Goal: Task Accomplishment & Management: Complete application form

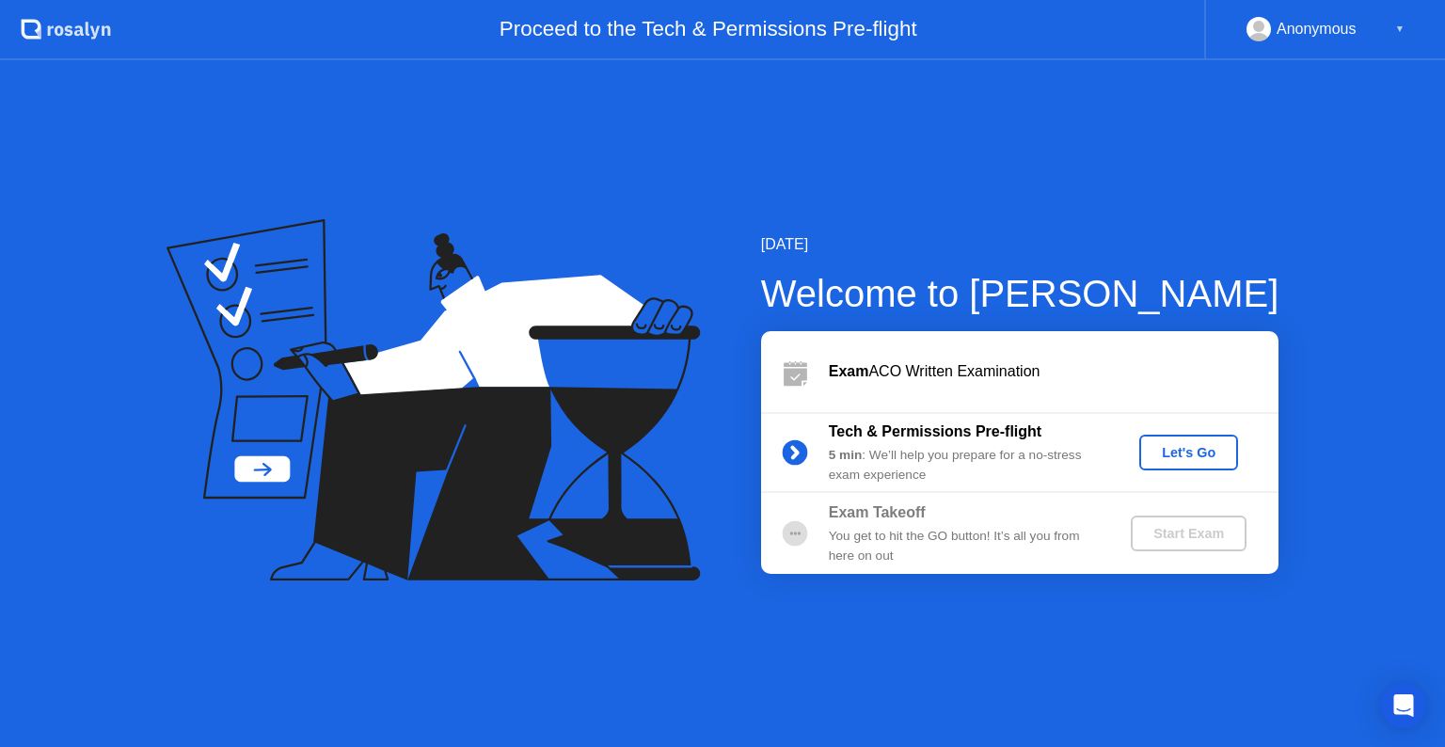
click at [1179, 466] on button "Let's Go" at bounding box center [1188, 453] width 99 height 36
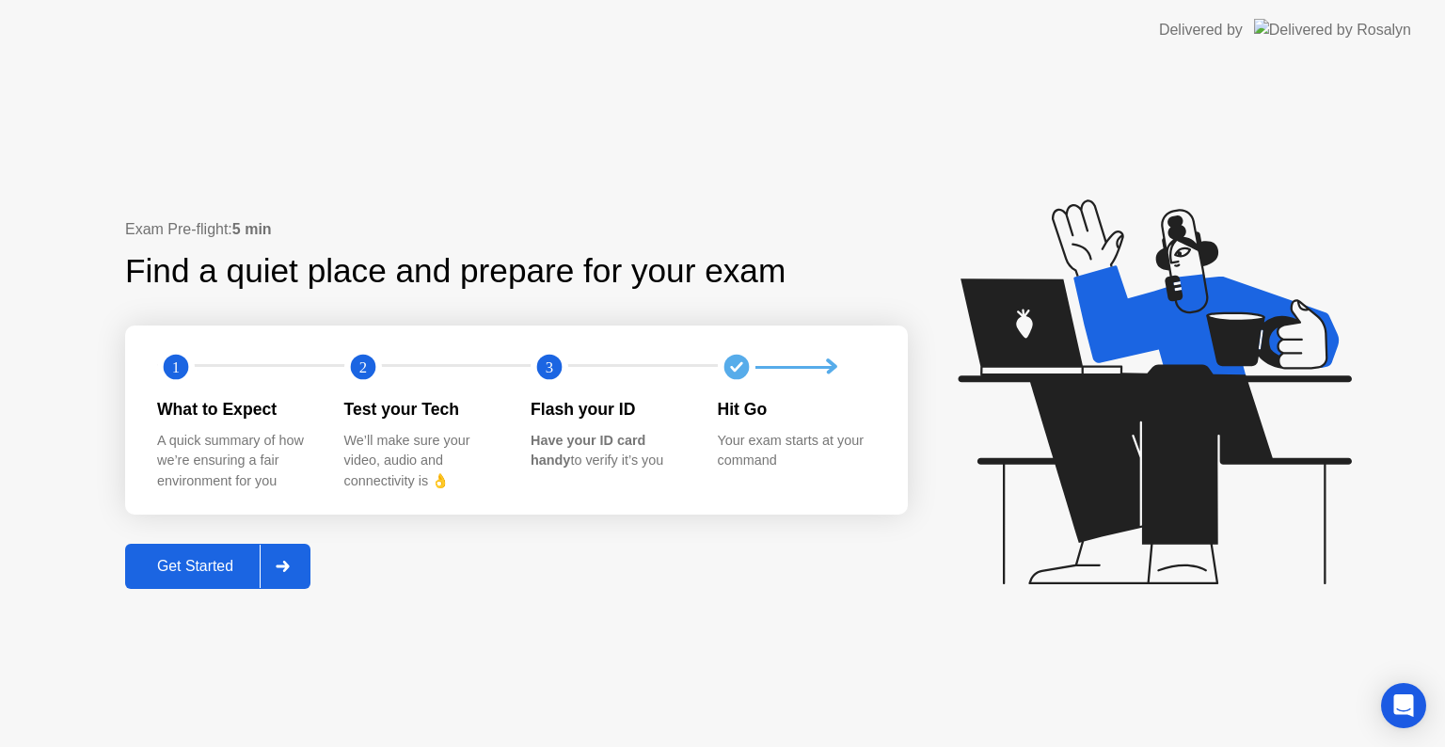
click at [230, 565] on div "Get Started" at bounding box center [195, 566] width 129 height 17
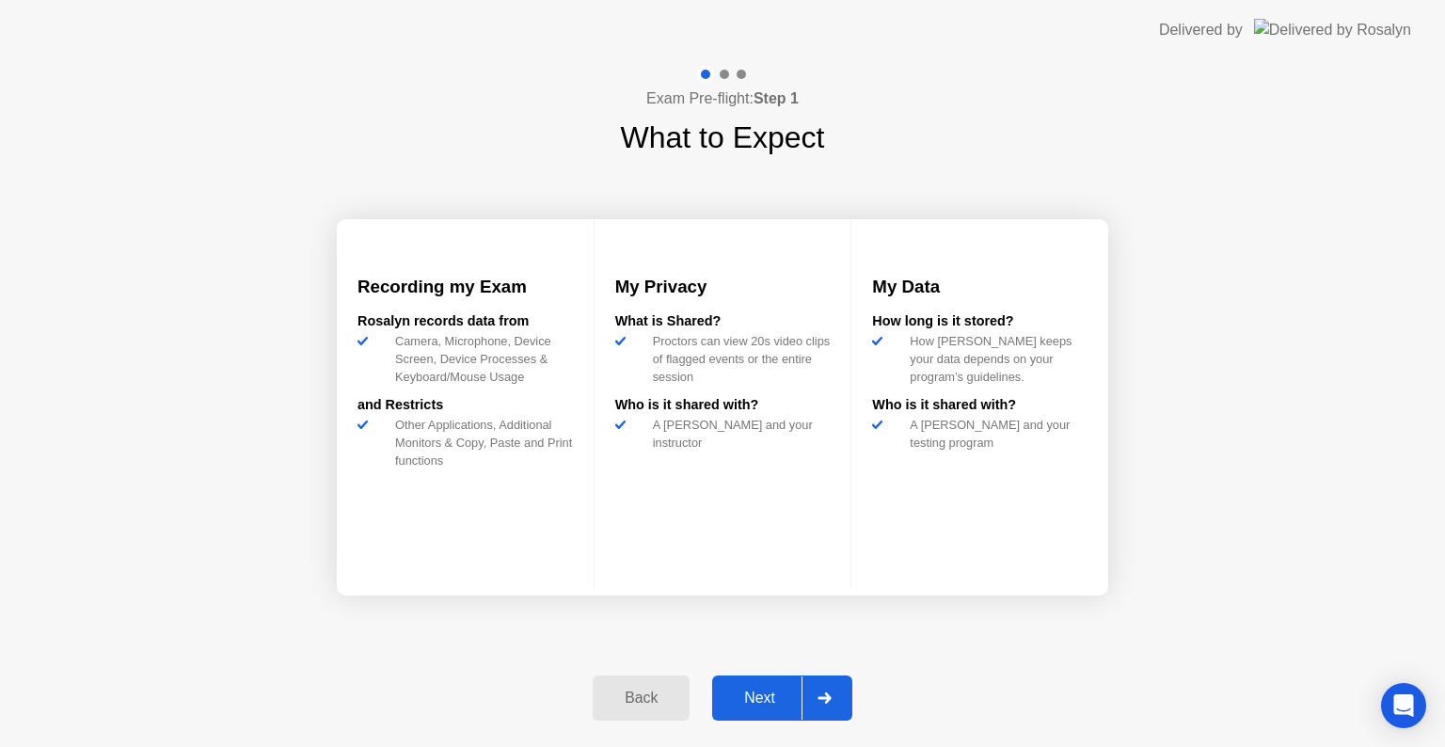
click at [746, 689] on div "Next" at bounding box center [760, 697] width 84 height 17
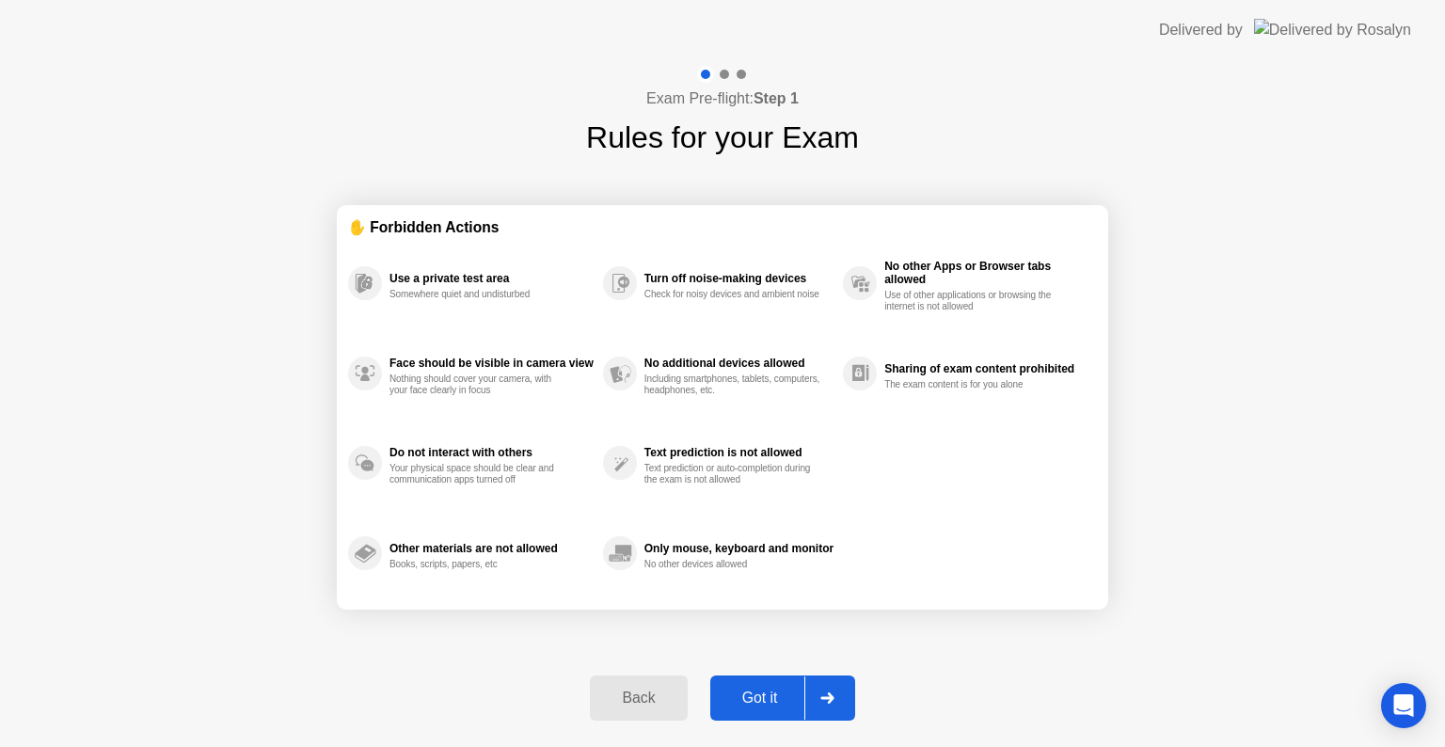
click at [750, 681] on button "Got it" at bounding box center [782, 697] width 145 height 45
select select "**********"
select select "*******"
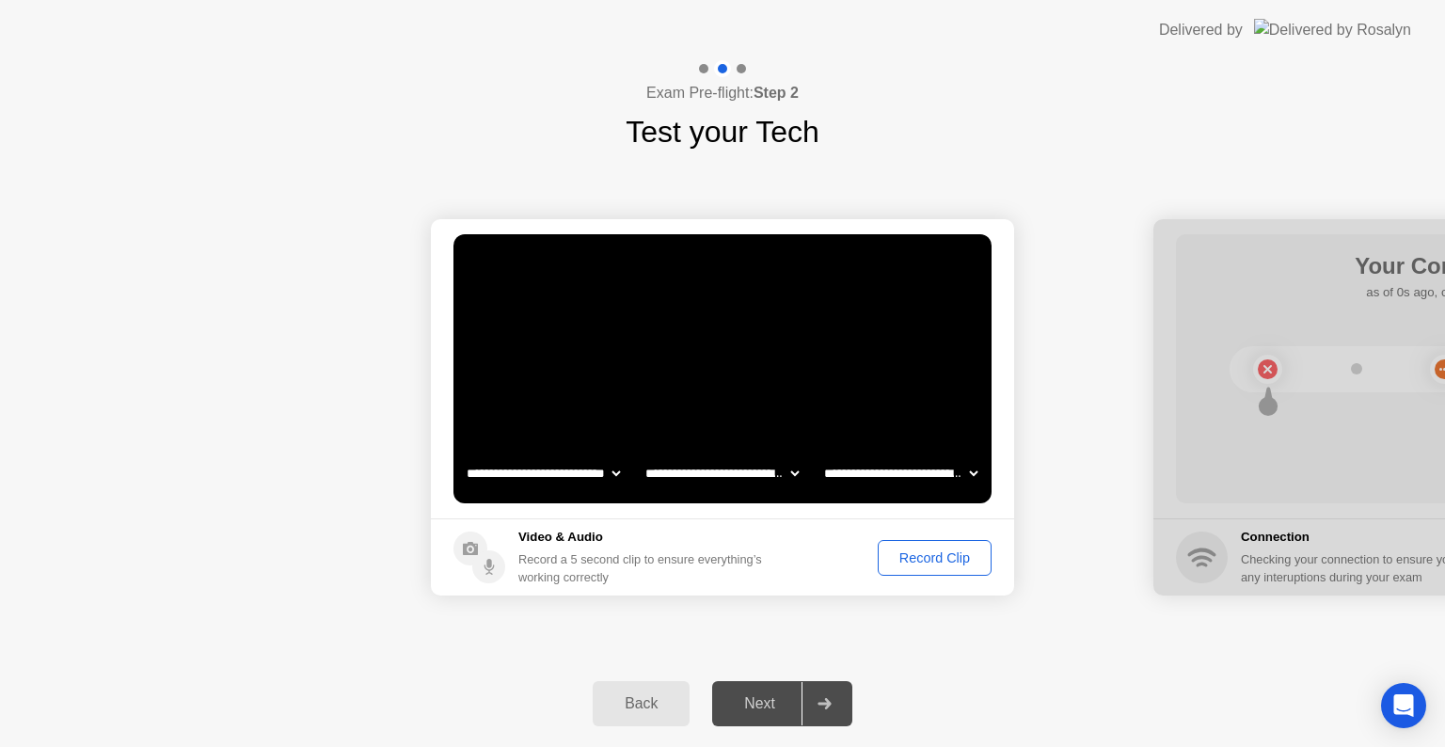
click at [799, 660] on div "Back Next" at bounding box center [722, 703] width 1445 height 87
click at [757, 705] on div "Next" at bounding box center [760, 703] width 84 height 17
click at [918, 552] on div "Record Clip" at bounding box center [934, 557] width 101 height 15
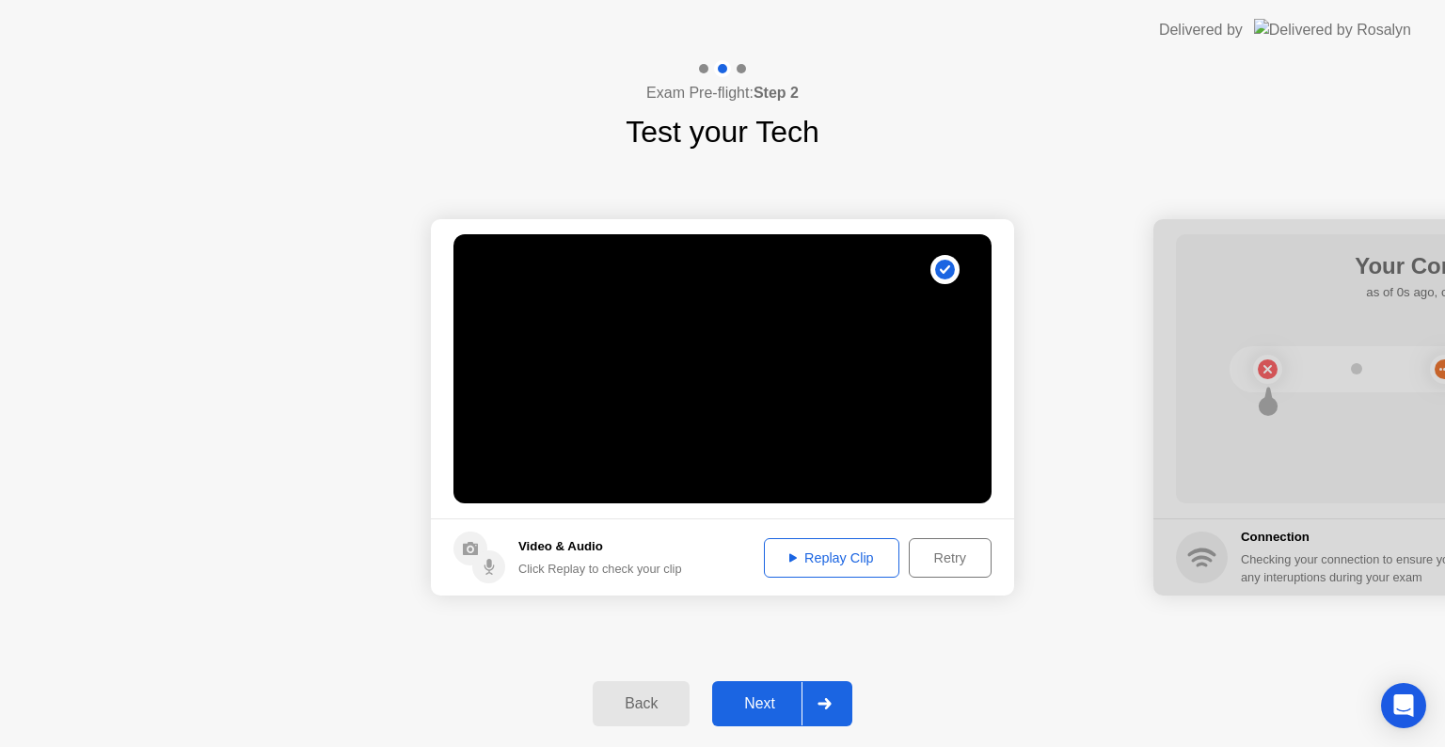
click at [798, 568] on button "Replay Clip" at bounding box center [831, 558] width 135 height 40
click at [766, 705] on div "Next" at bounding box center [760, 703] width 84 height 17
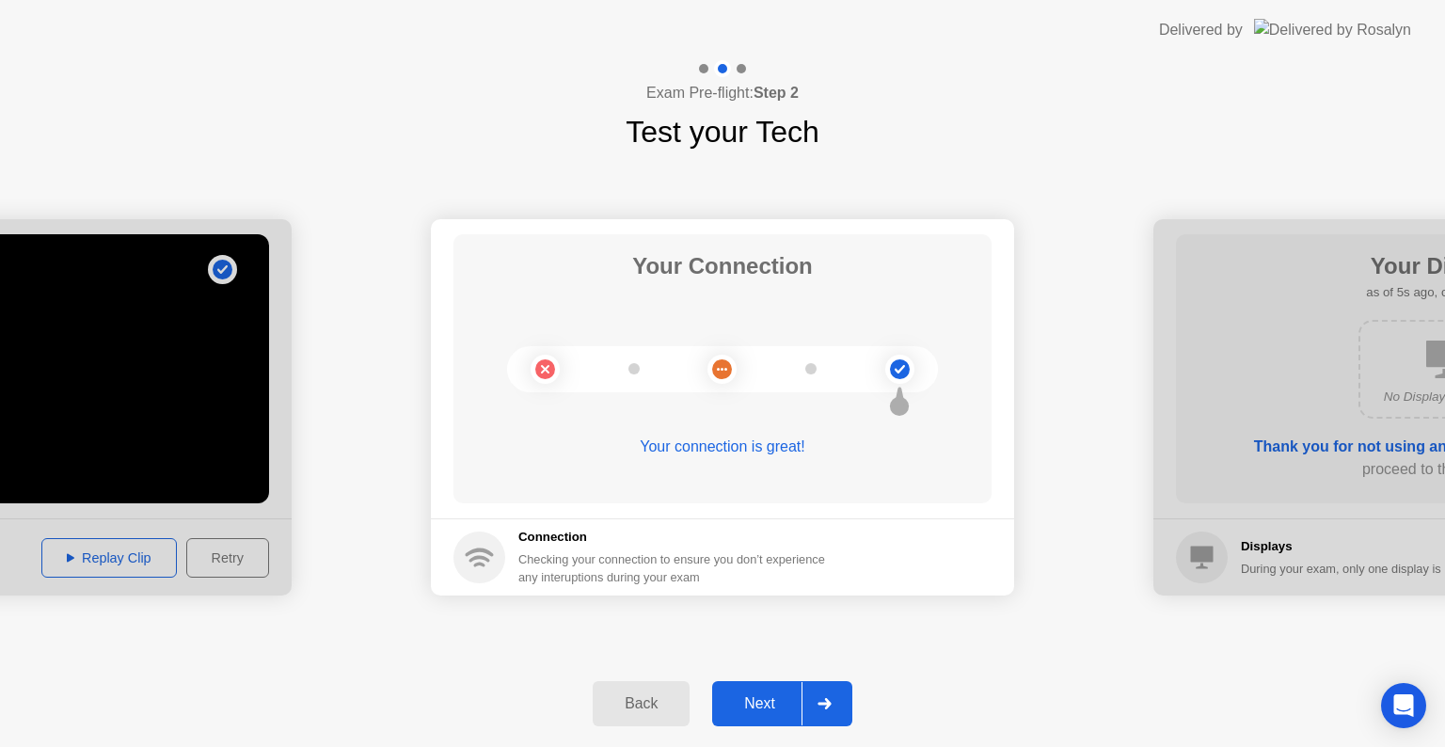
click at [766, 705] on div "Next" at bounding box center [760, 703] width 84 height 17
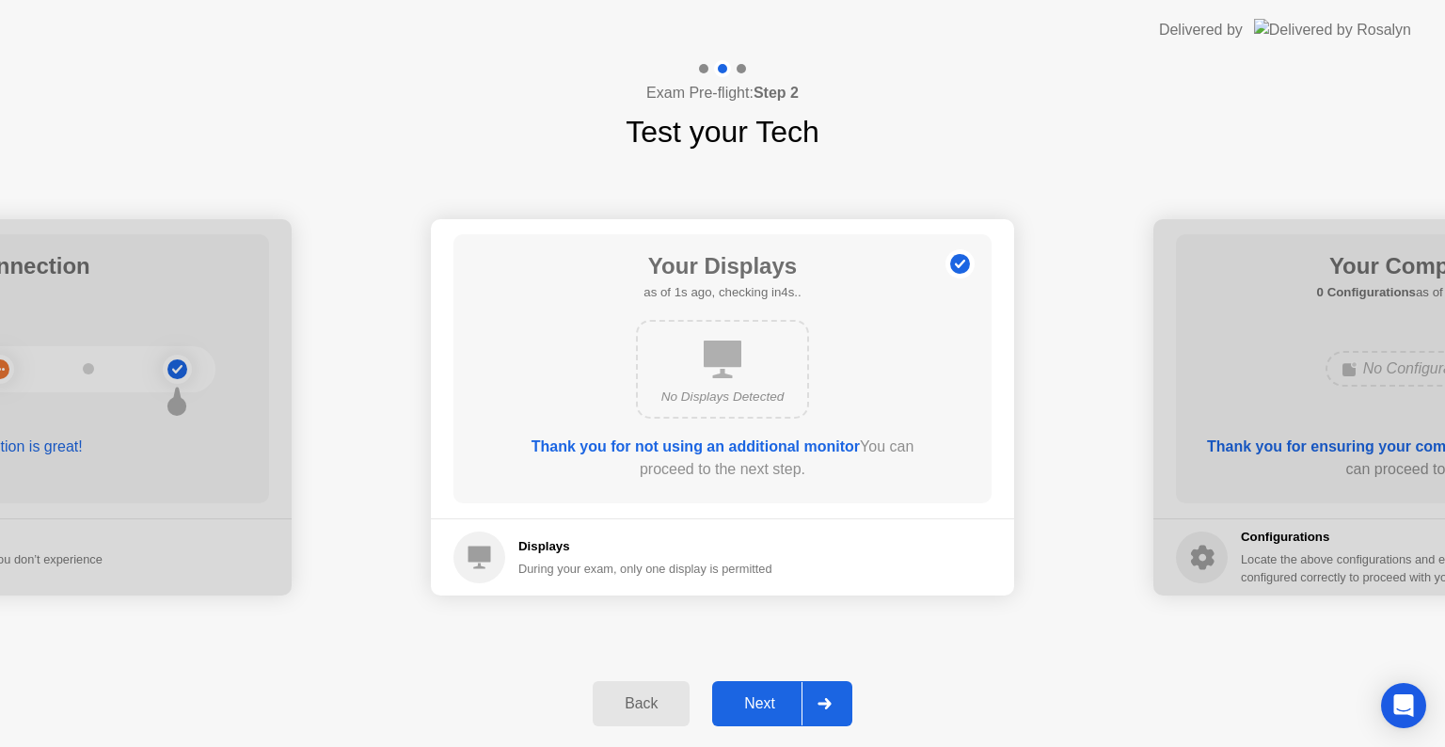
click at [771, 709] on div "Next" at bounding box center [760, 703] width 84 height 17
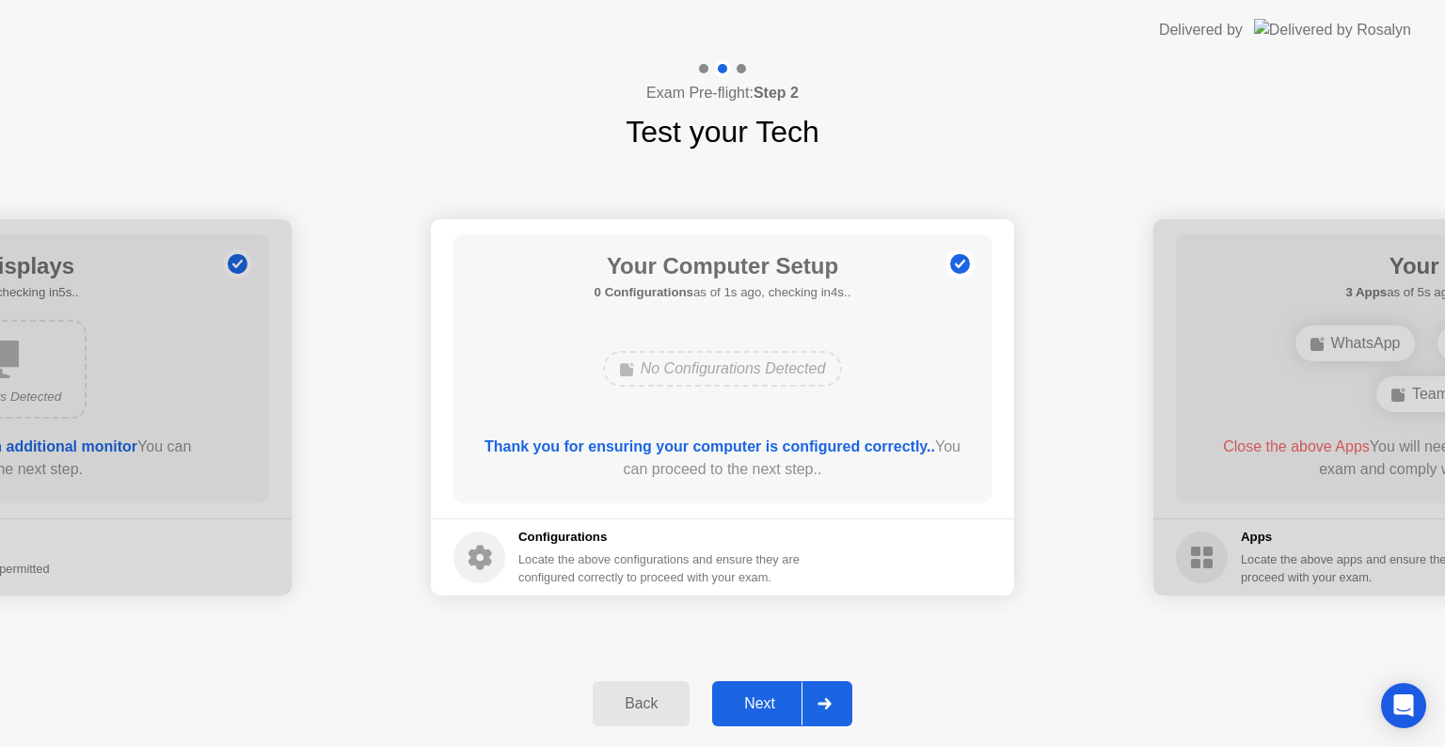
click at [773, 705] on div "Next" at bounding box center [760, 703] width 84 height 17
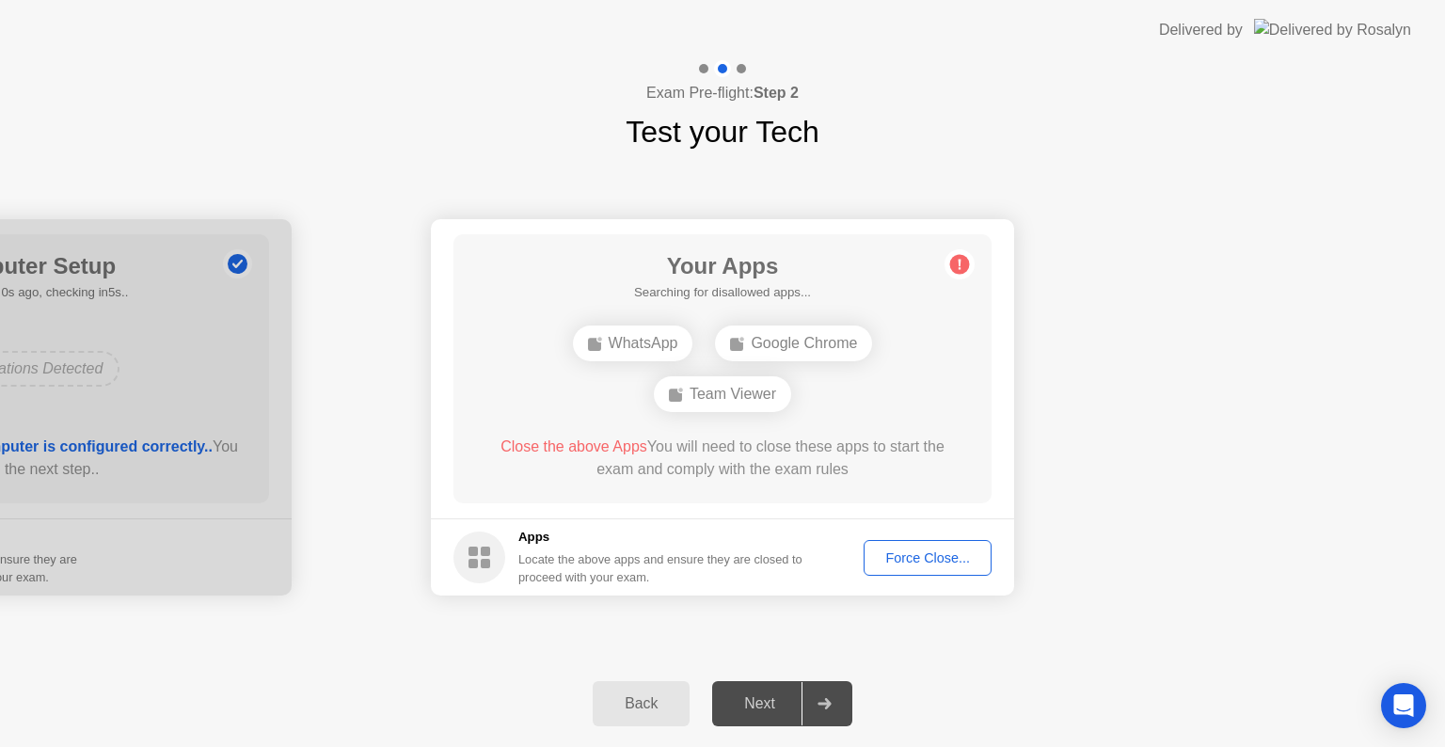
click at [905, 562] on div "Force Close..." at bounding box center [927, 557] width 115 height 15
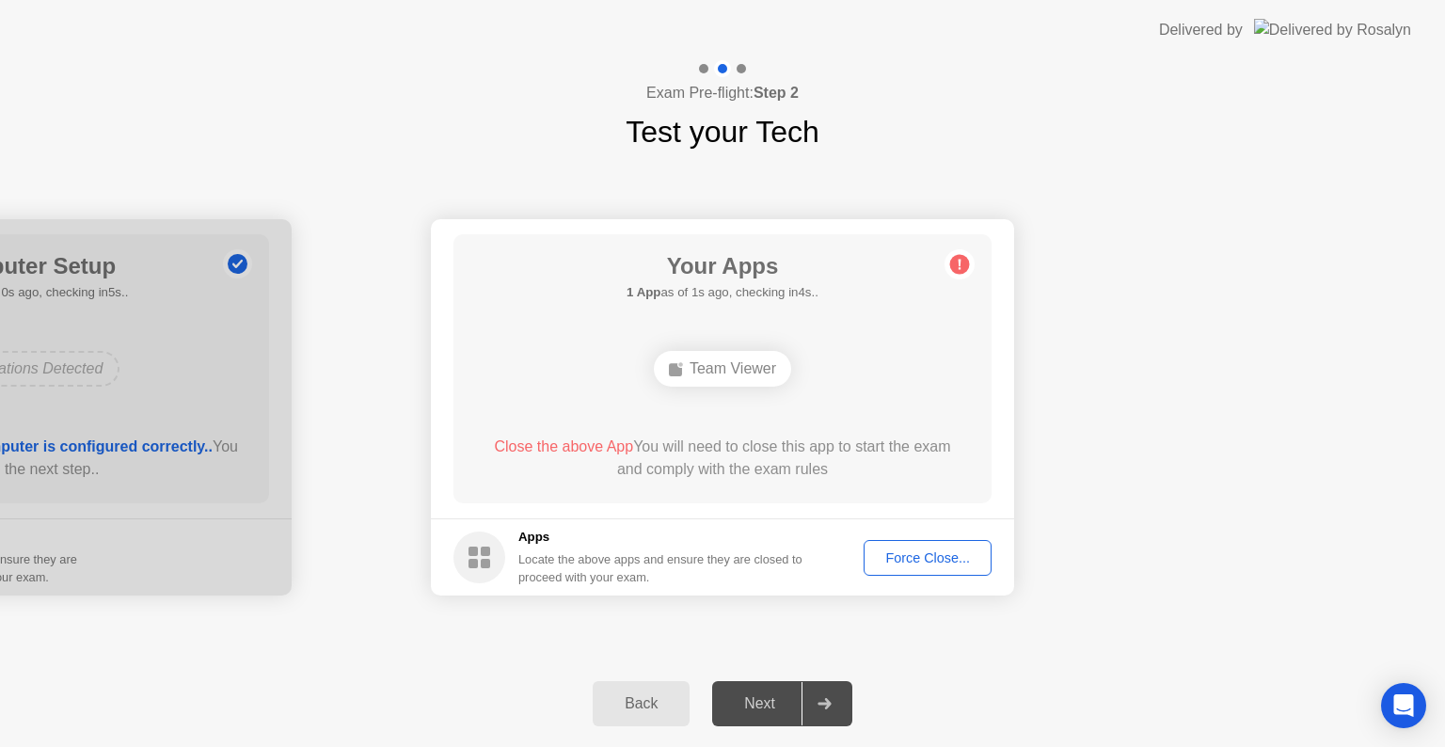
click at [905, 263] on div "Your Apps 1 App as of 1s ago, checking in4s.. Team Viewer Close the above App Y…" at bounding box center [722, 368] width 538 height 269
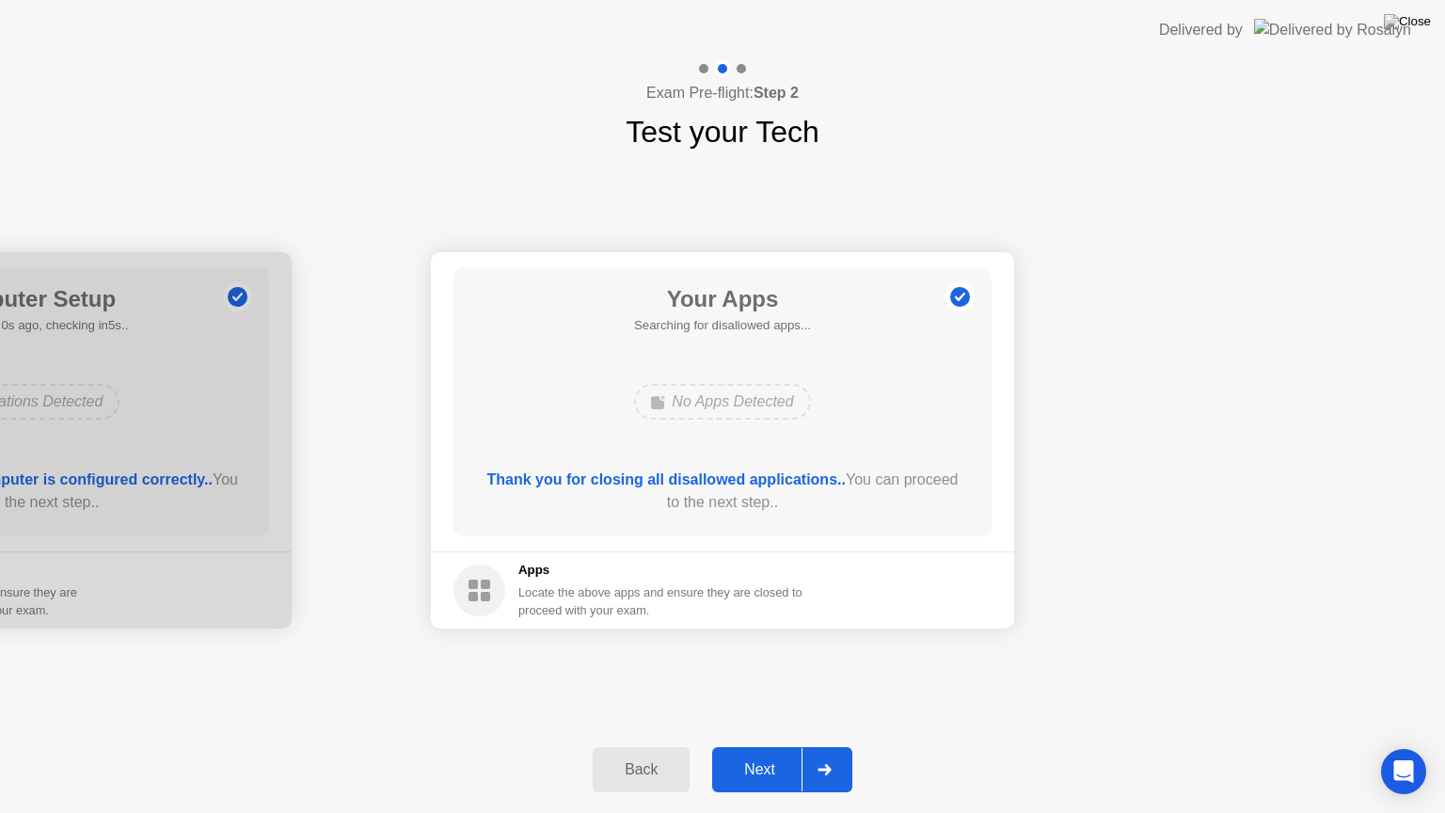
click at [783, 746] on div "Next" at bounding box center [760, 769] width 84 height 17
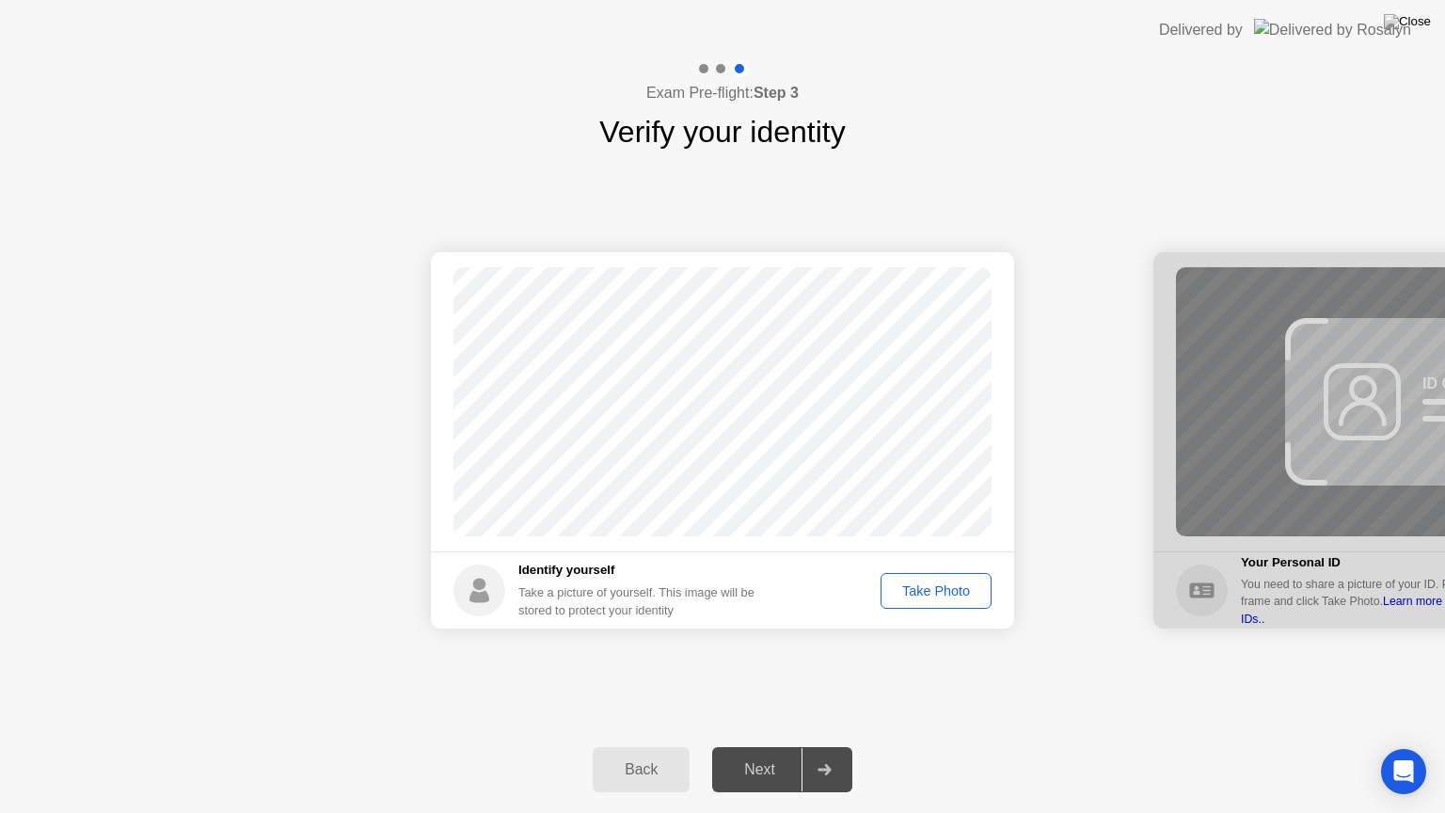
click at [958, 583] on div "Take Photo" at bounding box center [936, 590] width 98 height 15
click at [958, 583] on div "Retake" at bounding box center [947, 590] width 73 height 15
click at [952, 594] on div "Take Photo" at bounding box center [936, 590] width 98 height 15
click at [952, 594] on div "Retake" at bounding box center [947, 590] width 73 height 15
click at [942, 603] on button "Take Photo" at bounding box center [935, 591] width 111 height 36
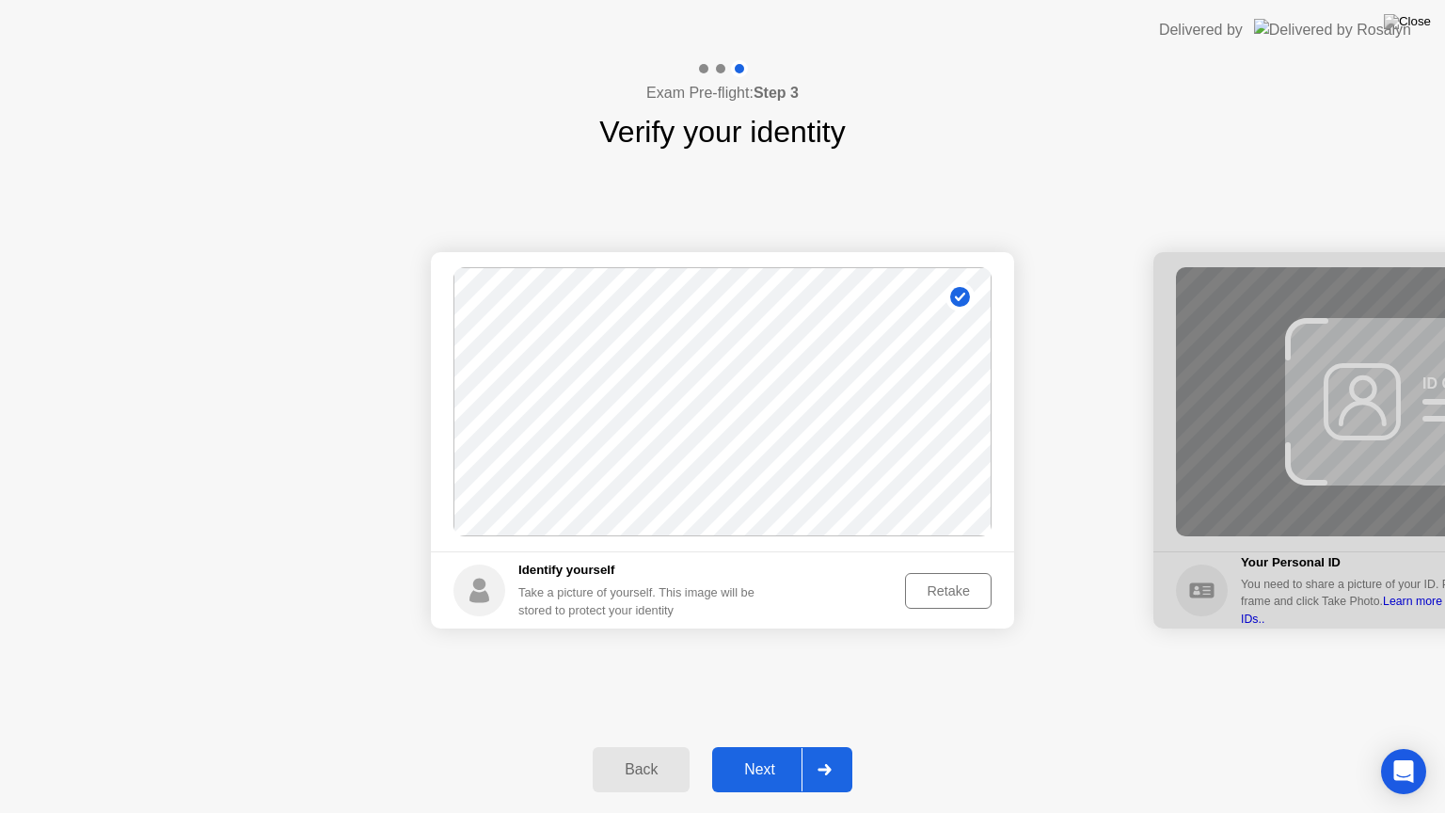
click at [914, 597] on div "Retake" at bounding box center [947, 590] width 73 height 15
click at [942, 598] on div "Take Photo" at bounding box center [936, 590] width 98 height 15
click at [942, 598] on div "Retake" at bounding box center [947, 590] width 73 height 15
click at [943, 594] on div "Take Photo" at bounding box center [936, 590] width 98 height 15
click at [943, 594] on div "Retake" at bounding box center [947, 590] width 73 height 15
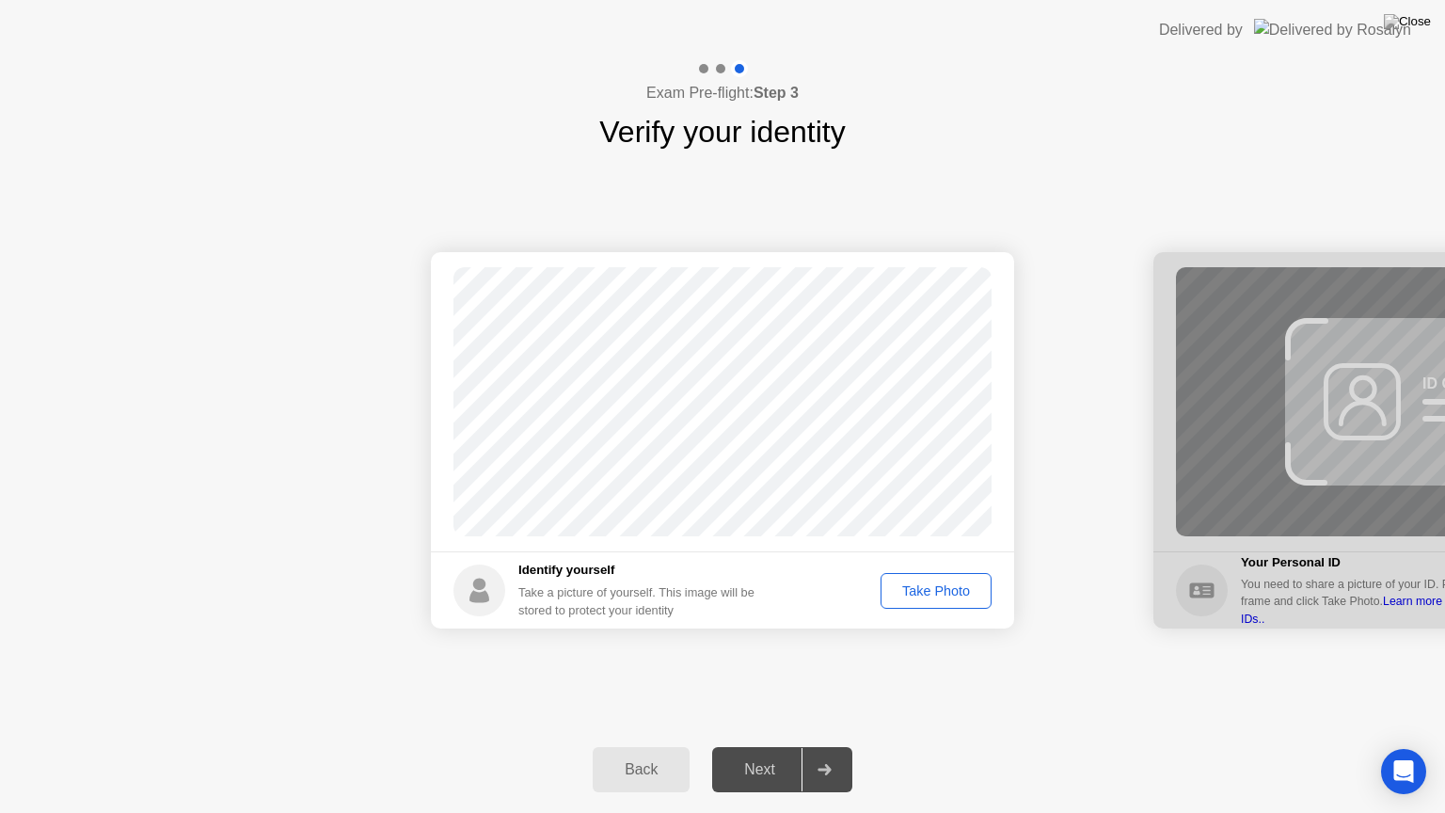
click at [948, 594] on div "Take Photo" at bounding box center [936, 590] width 98 height 15
click at [948, 594] on div "Retake" at bounding box center [947, 590] width 73 height 15
click at [948, 594] on div "Take Photo" at bounding box center [936, 590] width 98 height 15
click at [948, 594] on div "Retake" at bounding box center [947, 590] width 73 height 15
click at [952, 587] on div "Take Photo" at bounding box center [936, 590] width 98 height 15
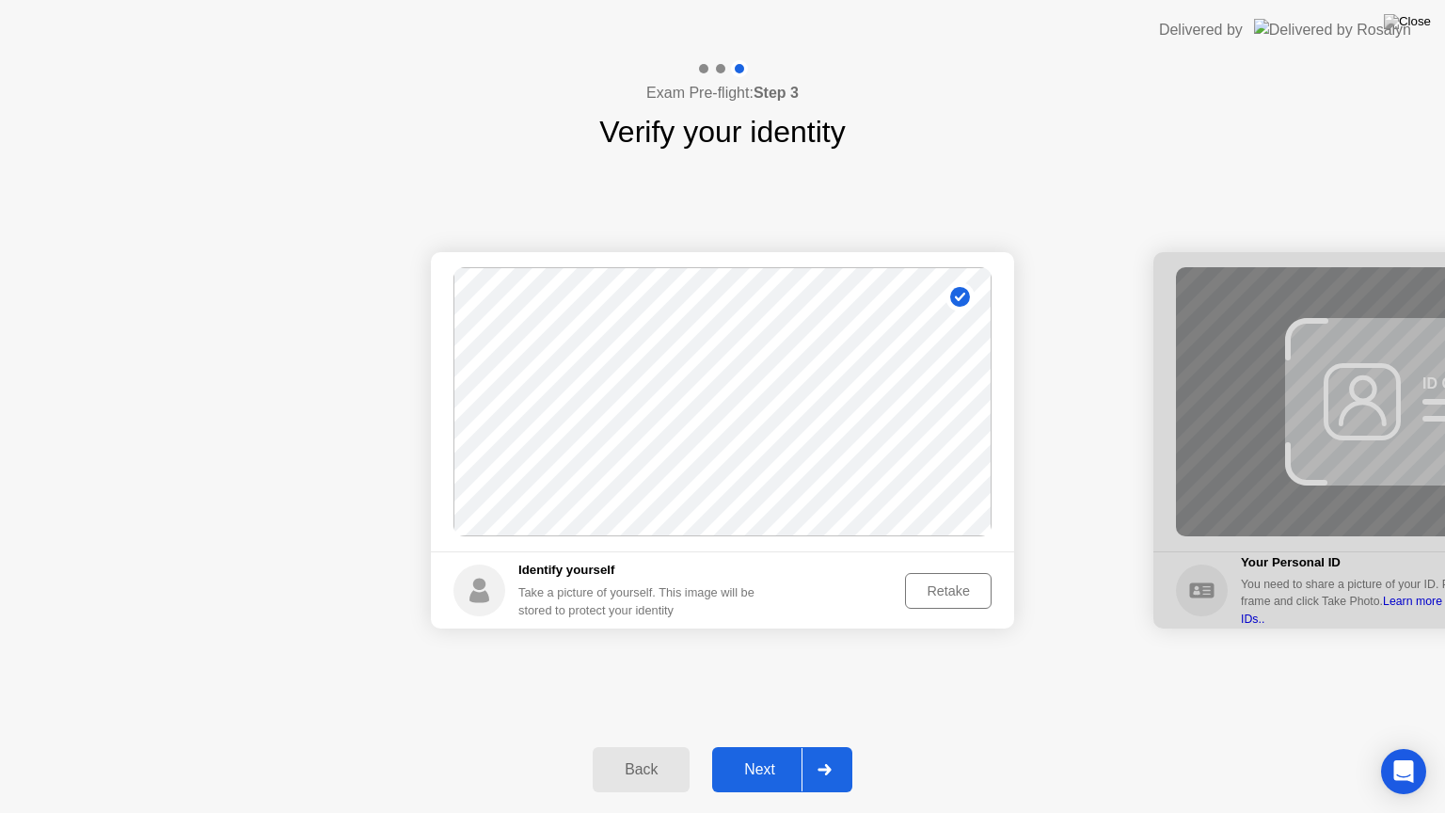
click at [952, 587] on div "Retake" at bounding box center [947, 590] width 73 height 15
click at [952, 587] on div "Take Photo" at bounding box center [936, 590] width 98 height 15
click at [955, 590] on div "Retake" at bounding box center [947, 590] width 73 height 15
click at [955, 590] on div "Take Photo" at bounding box center [936, 590] width 98 height 15
click at [980, 589] on div "Retake" at bounding box center [947, 590] width 73 height 15
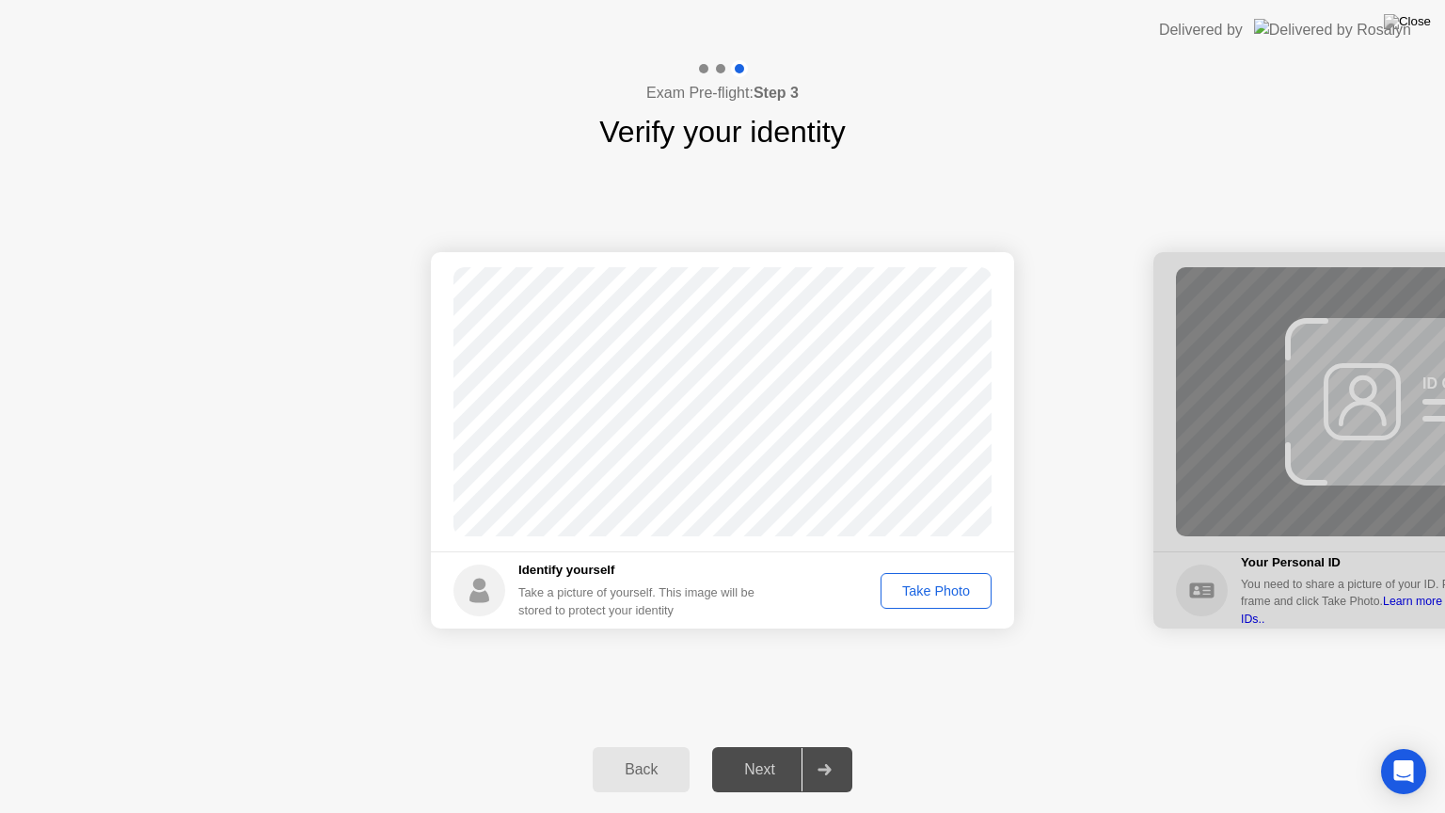
click at [980, 589] on div "Take Photo" at bounding box center [936, 590] width 98 height 15
click at [950, 591] on div "Retake" at bounding box center [947, 590] width 73 height 15
click at [950, 591] on div "Take Photo" at bounding box center [936, 590] width 98 height 15
click at [950, 591] on div "Retake" at bounding box center [947, 590] width 73 height 15
click at [955, 583] on div "Take Photo" at bounding box center [936, 590] width 98 height 15
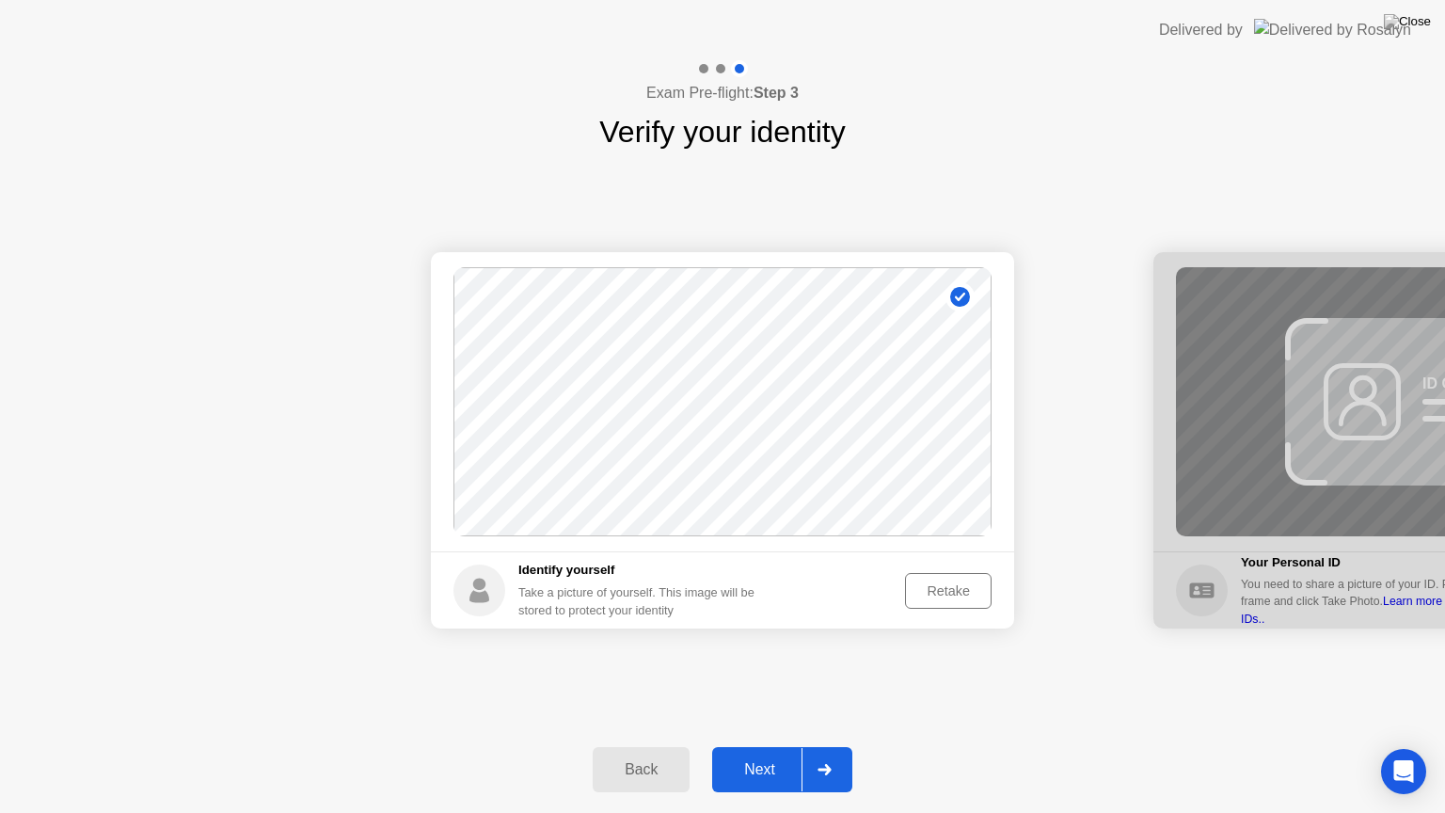
click at [955, 583] on div "Retake" at bounding box center [947, 590] width 73 height 15
click at [956, 578] on button "Take Photo" at bounding box center [935, 591] width 111 height 36
click at [956, 578] on button "Retake" at bounding box center [948, 591] width 87 height 36
click at [971, 564] on footer "Identify yourself Take a picture of yourself. This image will be stored to prot…" at bounding box center [722, 589] width 583 height 77
click at [958, 590] on div "Take Photo" at bounding box center [936, 590] width 98 height 15
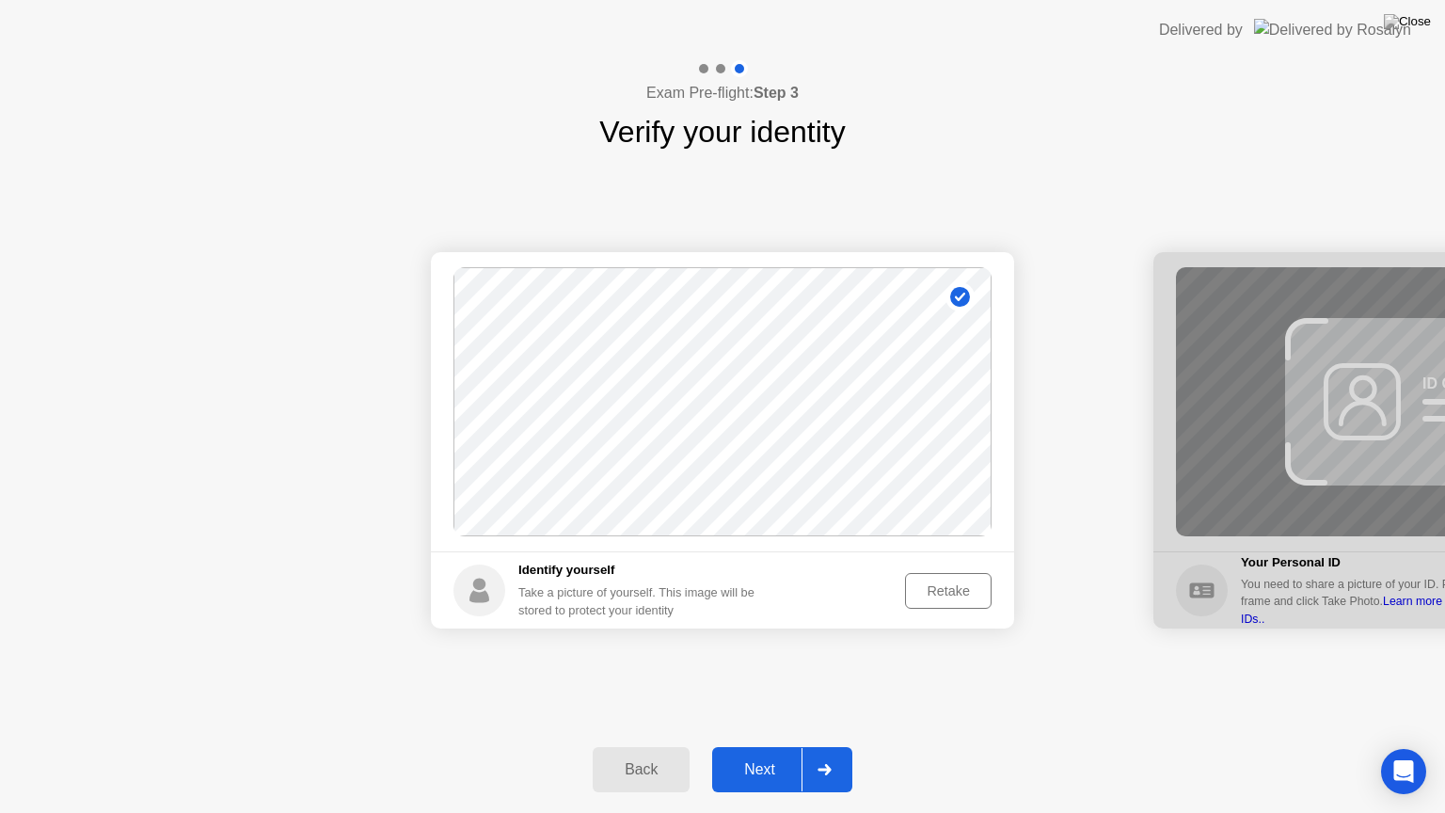
click at [926, 585] on div "Retake" at bounding box center [947, 590] width 73 height 15
click at [926, 585] on div "Take Photo" at bounding box center [936, 590] width 98 height 15
click at [926, 585] on div "Retake" at bounding box center [947, 590] width 73 height 15
click at [927, 583] on div "Take Photo" at bounding box center [936, 590] width 98 height 15
click at [934, 594] on div "Retake" at bounding box center [947, 590] width 73 height 15
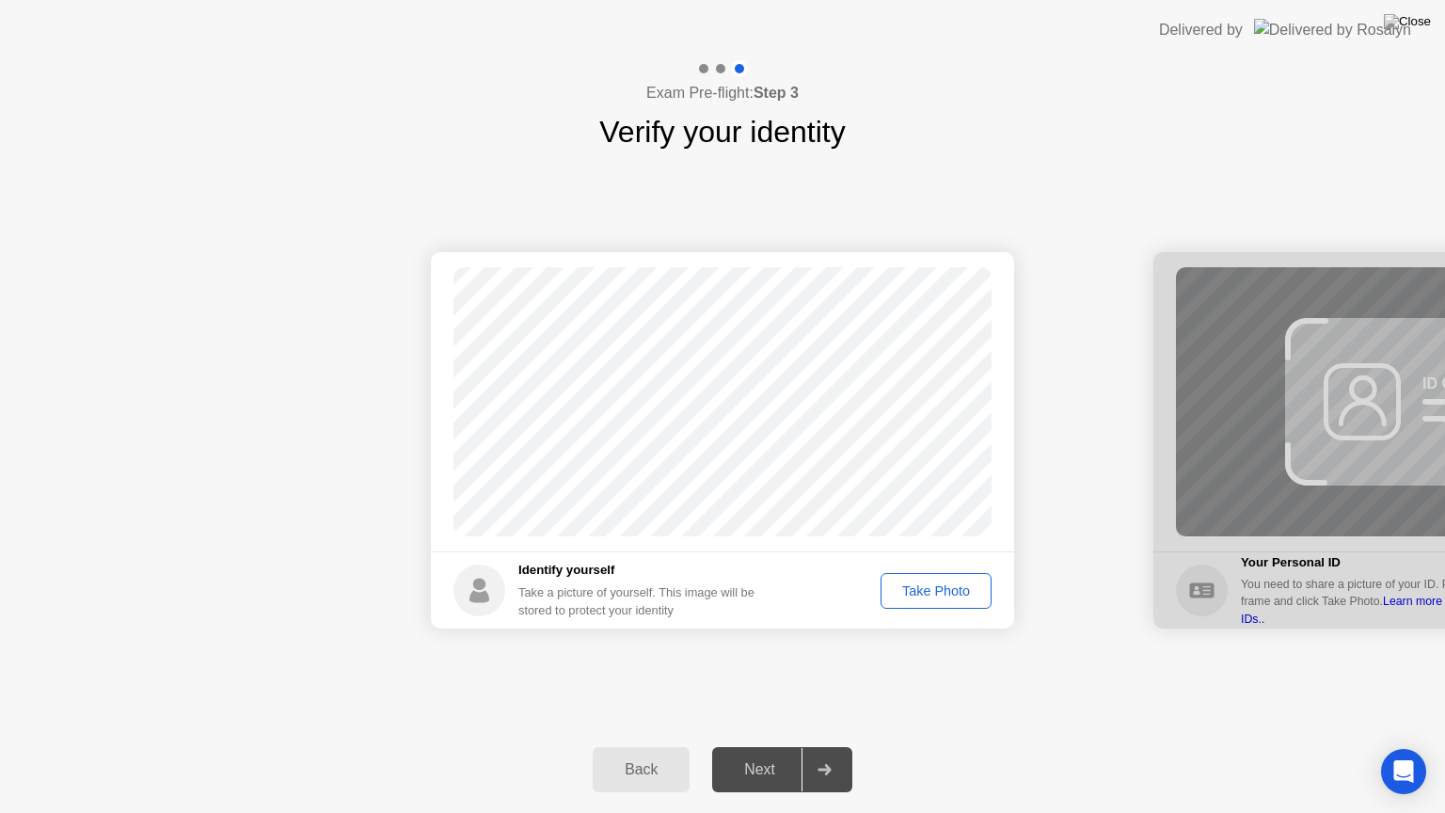
click at [941, 583] on div "Take Photo" at bounding box center [936, 590] width 98 height 15
click at [941, 583] on div "Retake" at bounding box center [947, 590] width 73 height 15
click at [941, 583] on div "Take Photo" at bounding box center [936, 590] width 98 height 15
click at [941, 577] on button "Retake" at bounding box center [948, 591] width 87 height 36
click at [941, 561] on footer "Identify yourself Take a picture of yourself. This image will be stored to prot…" at bounding box center [722, 589] width 583 height 77
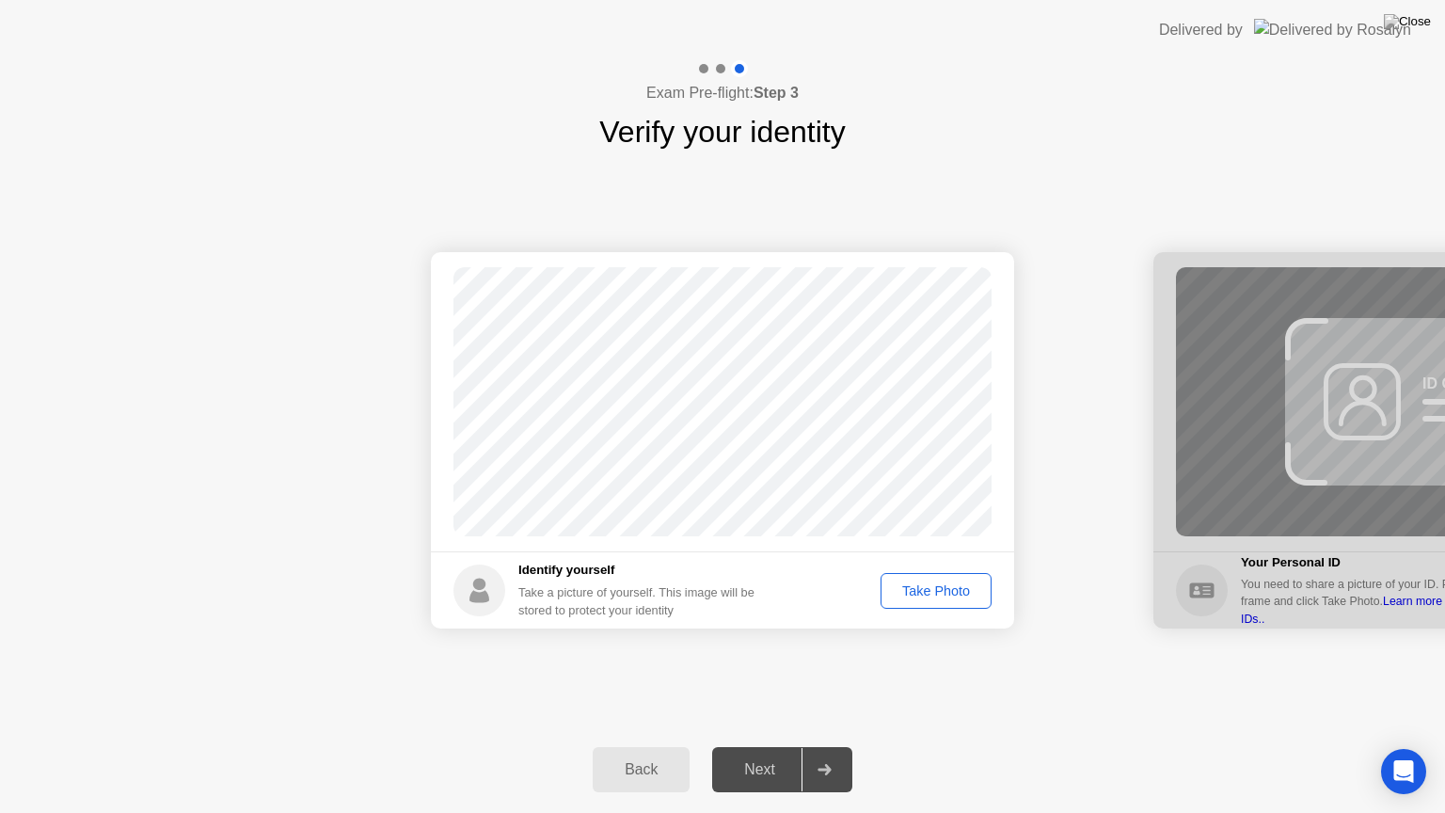
click at [950, 571] on footer "Identify yourself Take a picture of yourself. This image will be stored to prot…" at bounding box center [722, 589] width 583 height 77
click at [948, 575] on button "Take Photo" at bounding box center [935, 591] width 111 height 36
click at [948, 573] on button "Retake" at bounding box center [948, 591] width 87 height 36
click at [947, 576] on button "Take Photo" at bounding box center [935, 591] width 111 height 36
click at [947, 575] on button "Retake" at bounding box center [948, 591] width 87 height 36
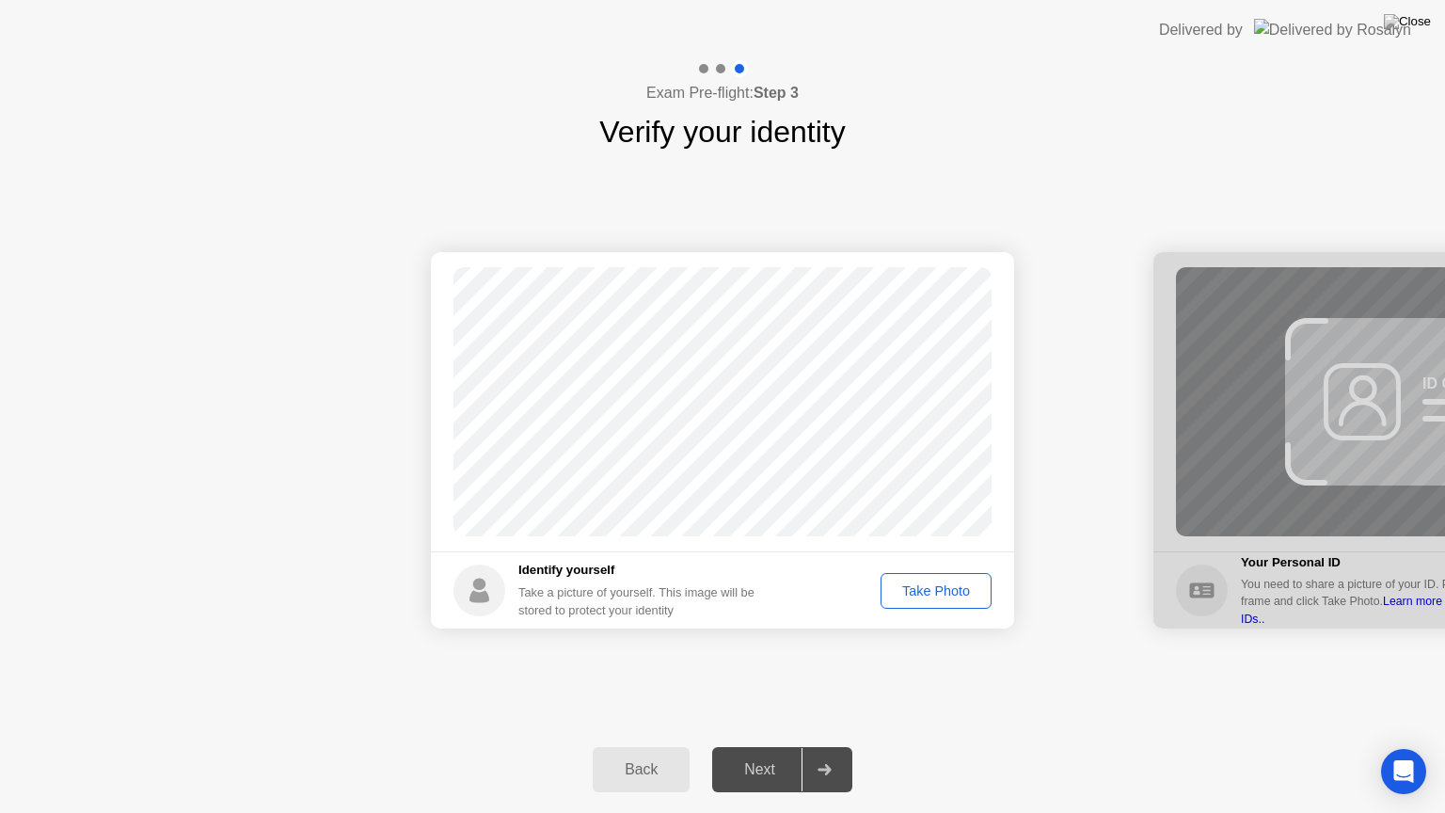
click at [948, 583] on div "Take Photo" at bounding box center [936, 590] width 98 height 15
click at [952, 587] on div "Retake" at bounding box center [947, 590] width 73 height 15
click at [952, 587] on div "Take Photo" at bounding box center [936, 590] width 98 height 15
click at [952, 587] on div "Retake" at bounding box center [947, 590] width 73 height 15
click at [952, 587] on div "Take Photo" at bounding box center [936, 590] width 98 height 15
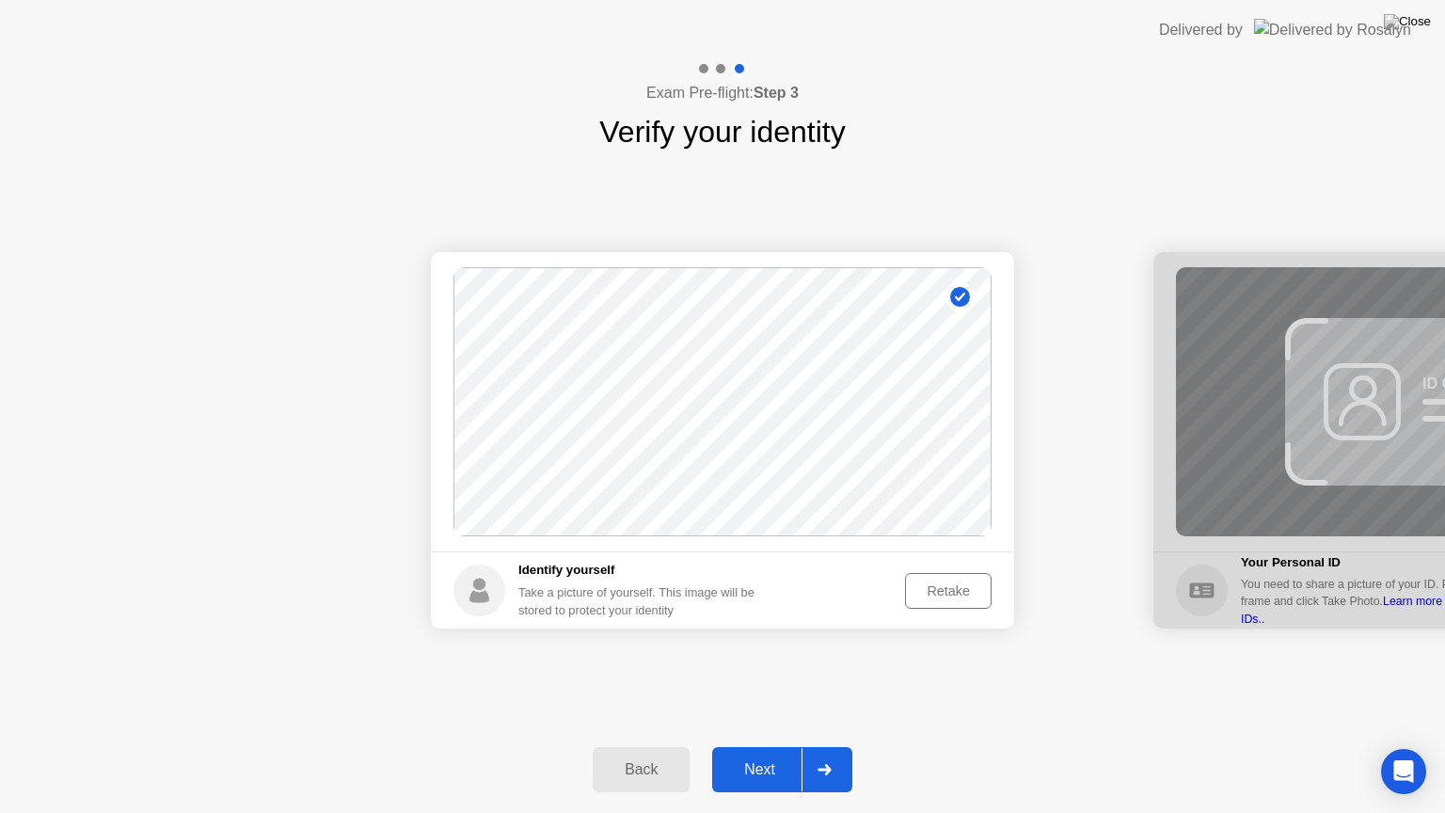
click at [952, 587] on div "Retake" at bounding box center [947, 590] width 73 height 15
click at [952, 587] on div "Take Photo" at bounding box center [936, 590] width 98 height 15
click at [952, 587] on div "Retake" at bounding box center [947, 590] width 73 height 15
click at [952, 587] on div "Take Photo" at bounding box center [936, 590] width 98 height 15
click at [919, 600] on button "Retake" at bounding box center [948, 591] width 87 height 36
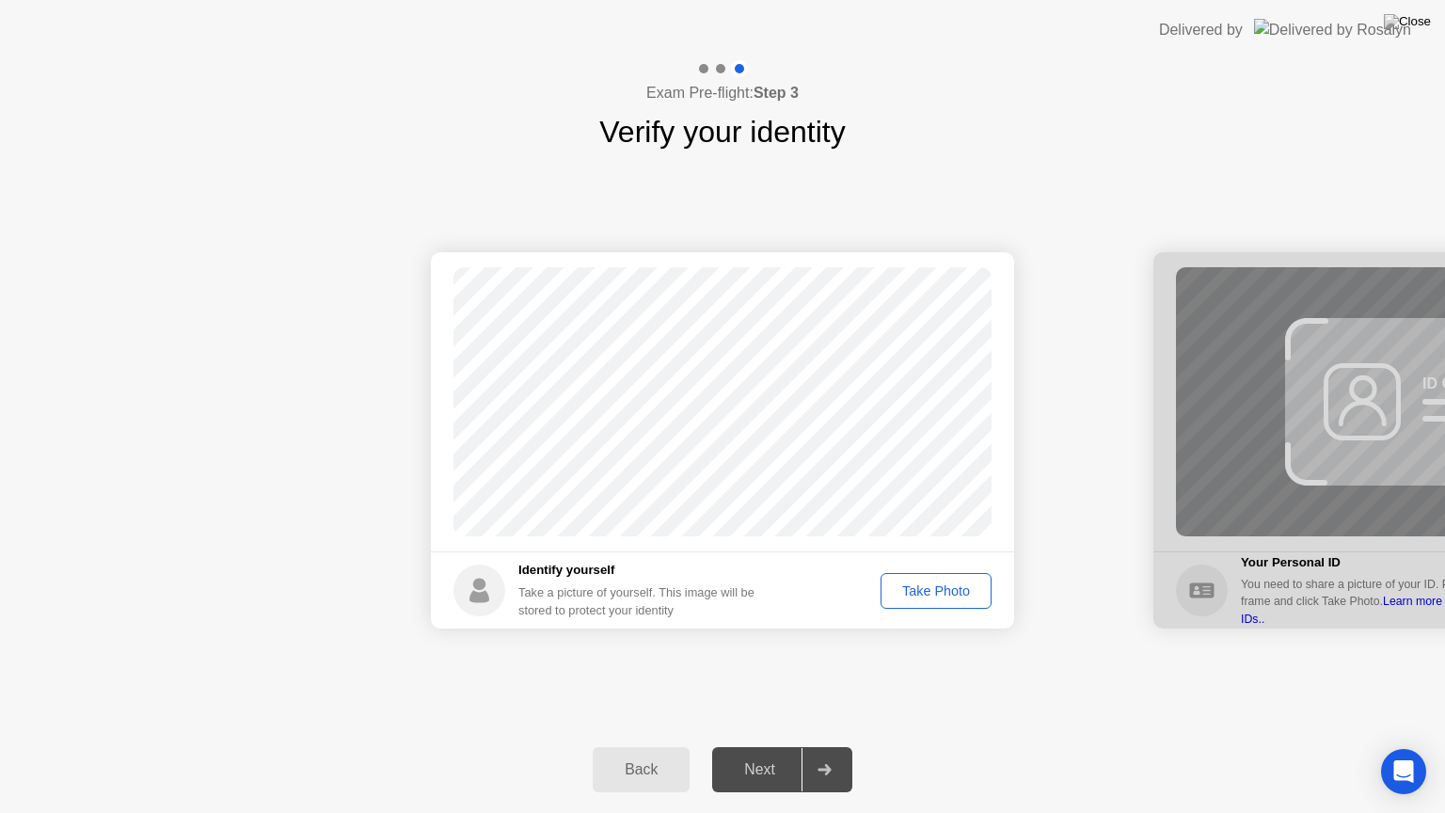
click at [669, 121] on h1 "Verify your identity" at bounding box center [721, 131] width 245 height 45
click at [949, 583] on div "Take Photo" at bounding box center [936, 590] width 98 height 15
click at [764, 746] on div "Next" at bounding box center [760, 769] width 84 height 17
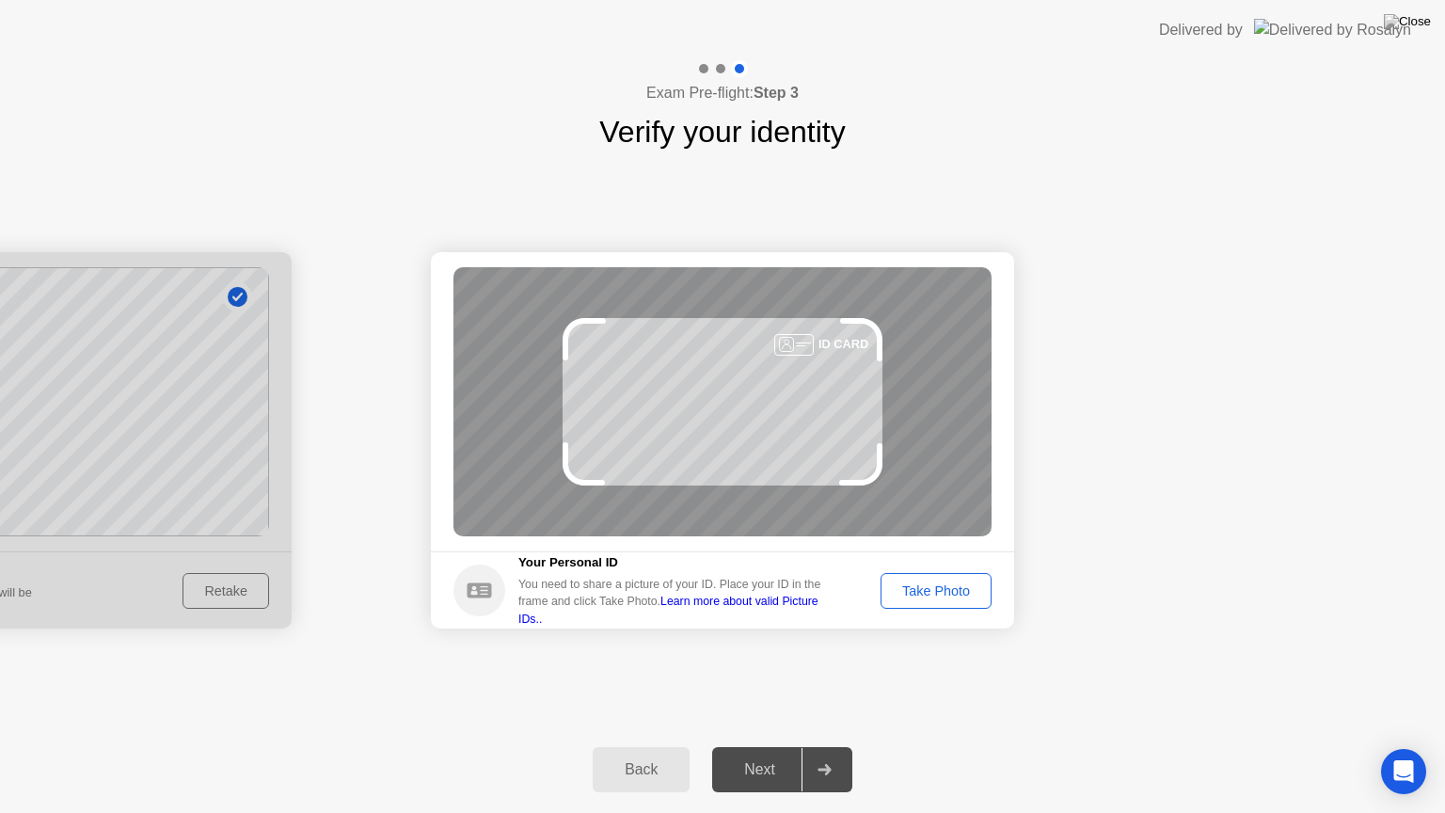
click at [910, 589] on div "Take Photo" at bounding box center [936, 590] width 98 height 15
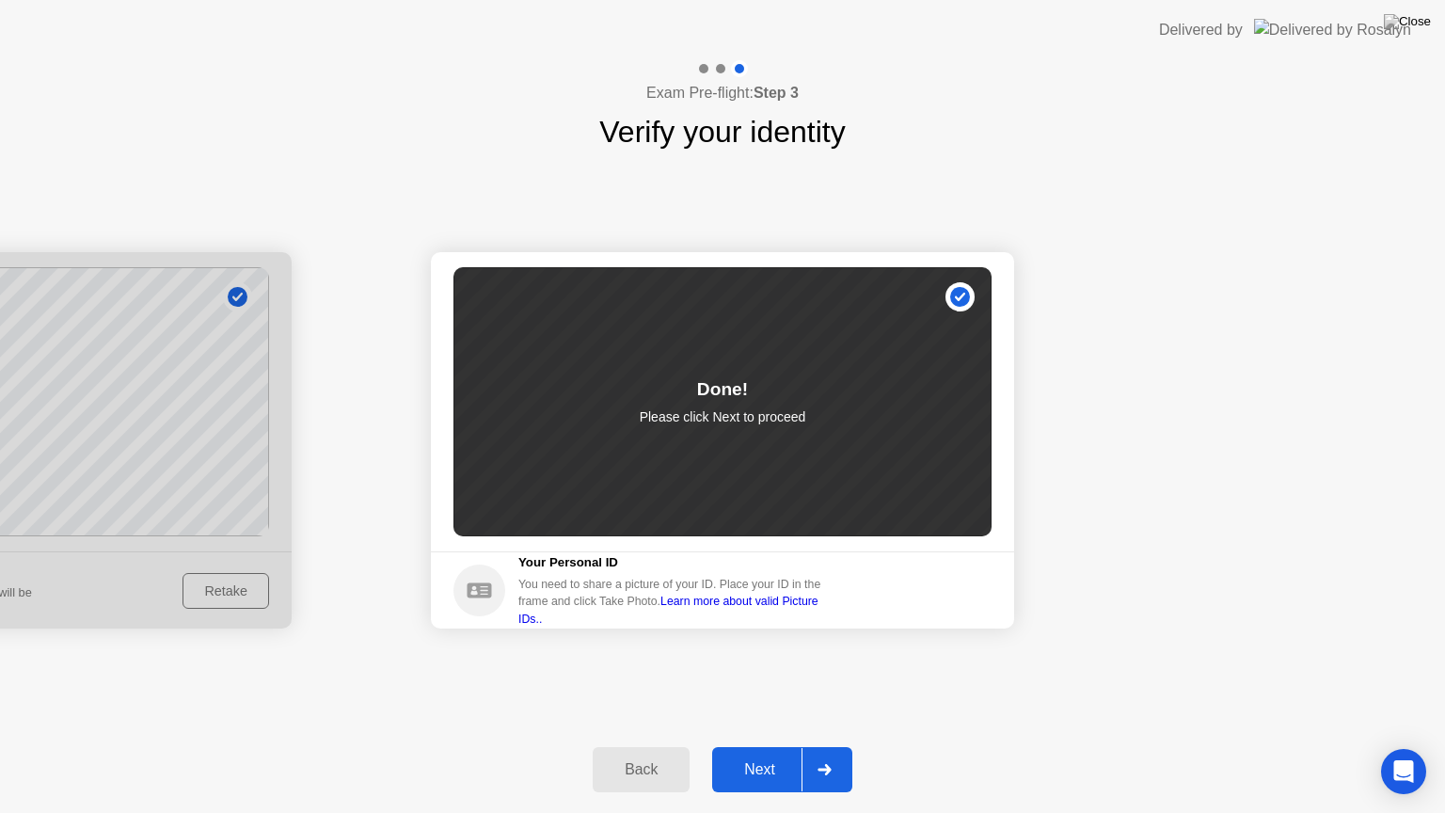
click at [763, 746] on div "Next" at bounding box center [760, 769] width 84 height 17
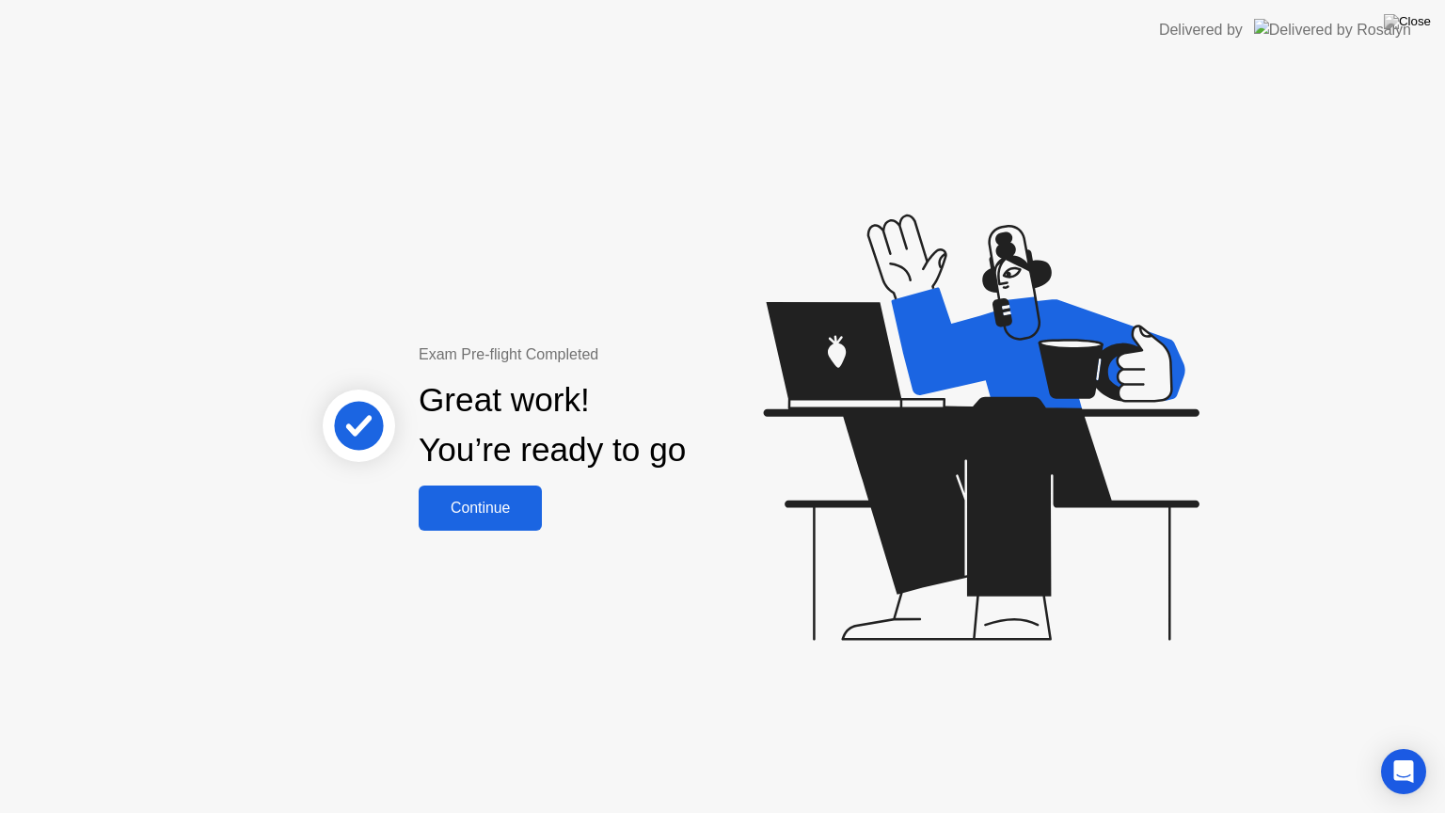
click at [492, 495] on button "Continue" at bounding box center [480, 507] width 123 height 45
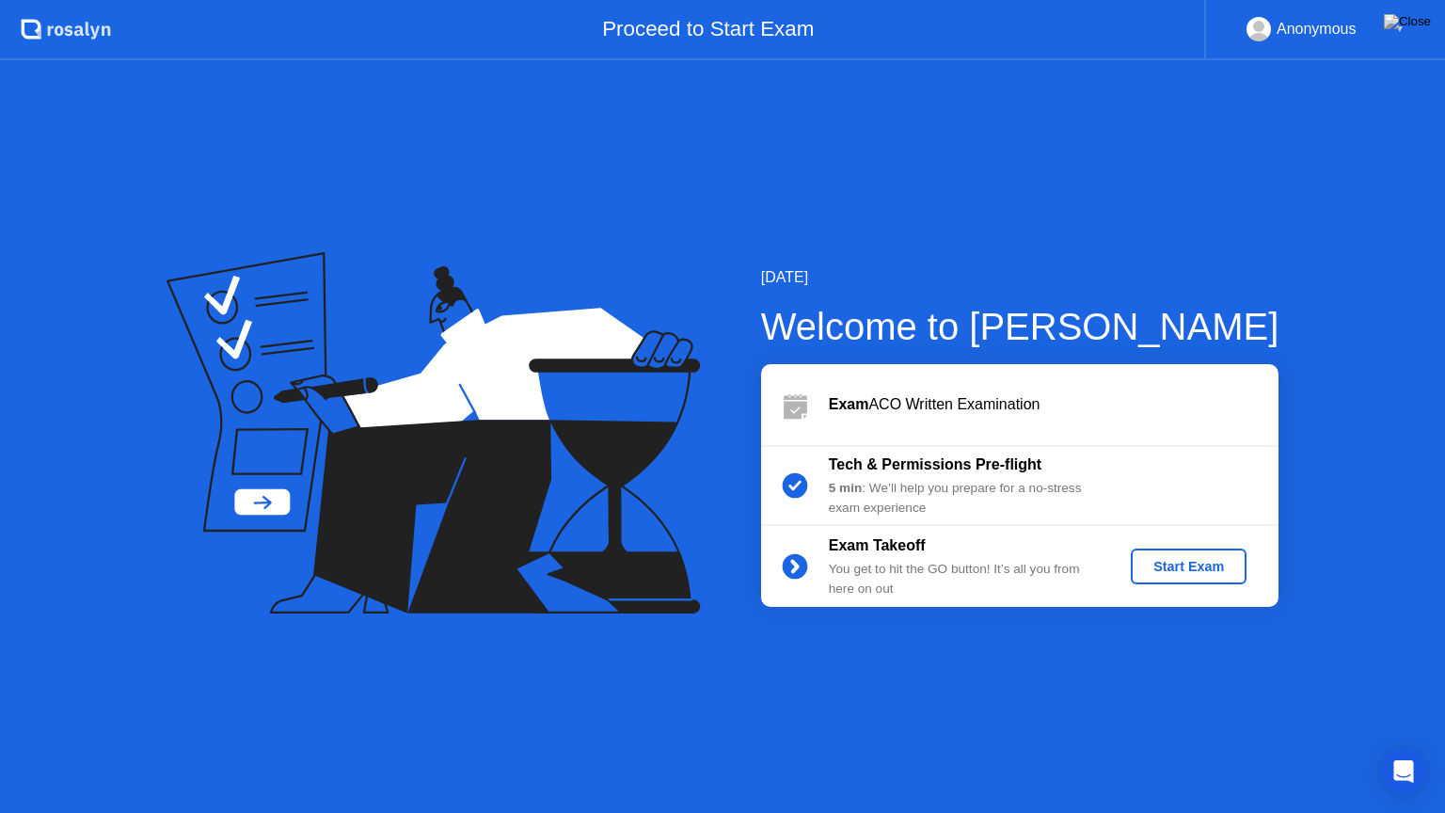
click at [1189, 566] on div "Start Exam" at bounding box center [1188, 566] width 101 height 15
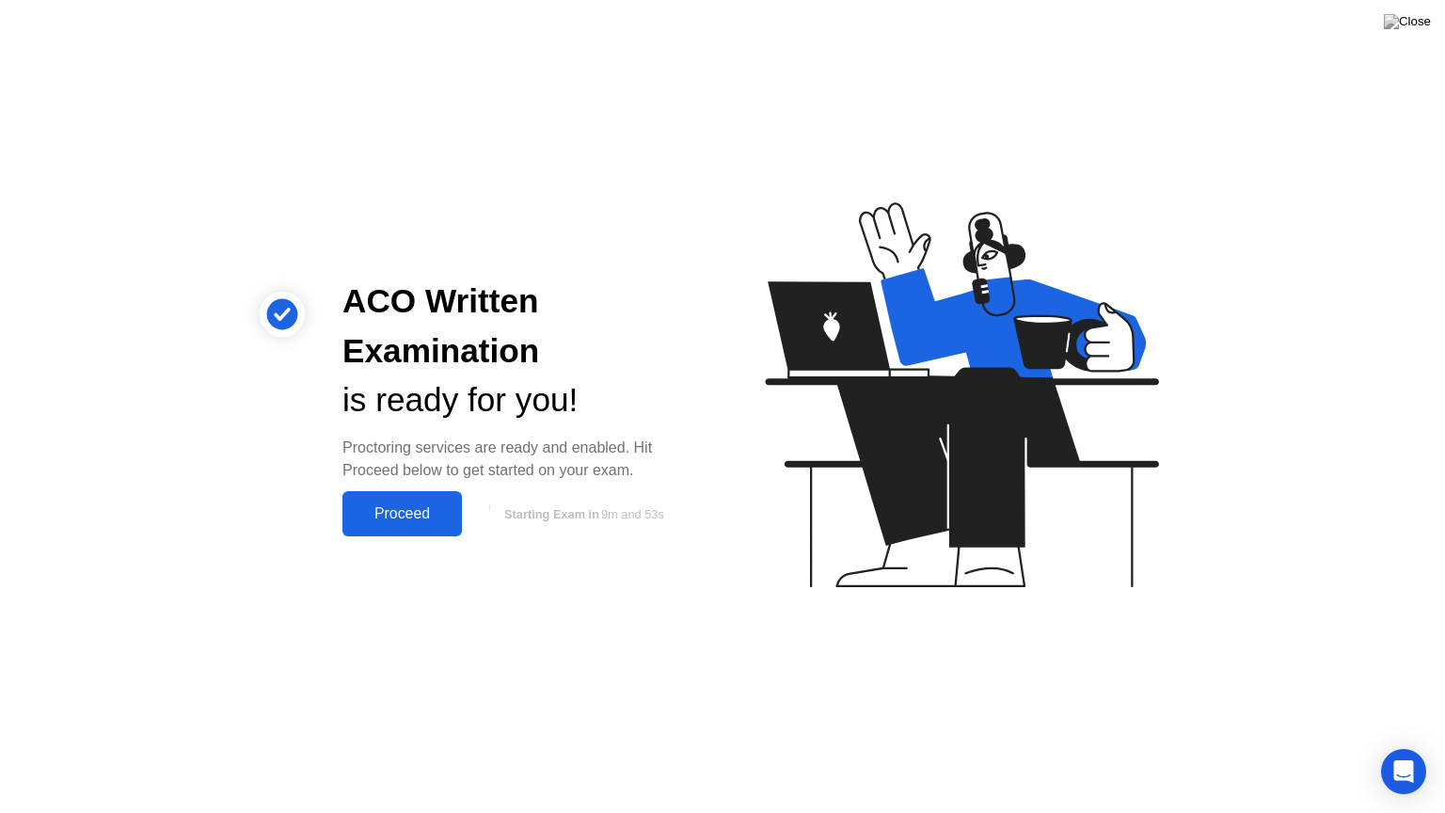
click at [393, 522] on div "Proceed" at bounding box center [402, 513] width 108 height 17
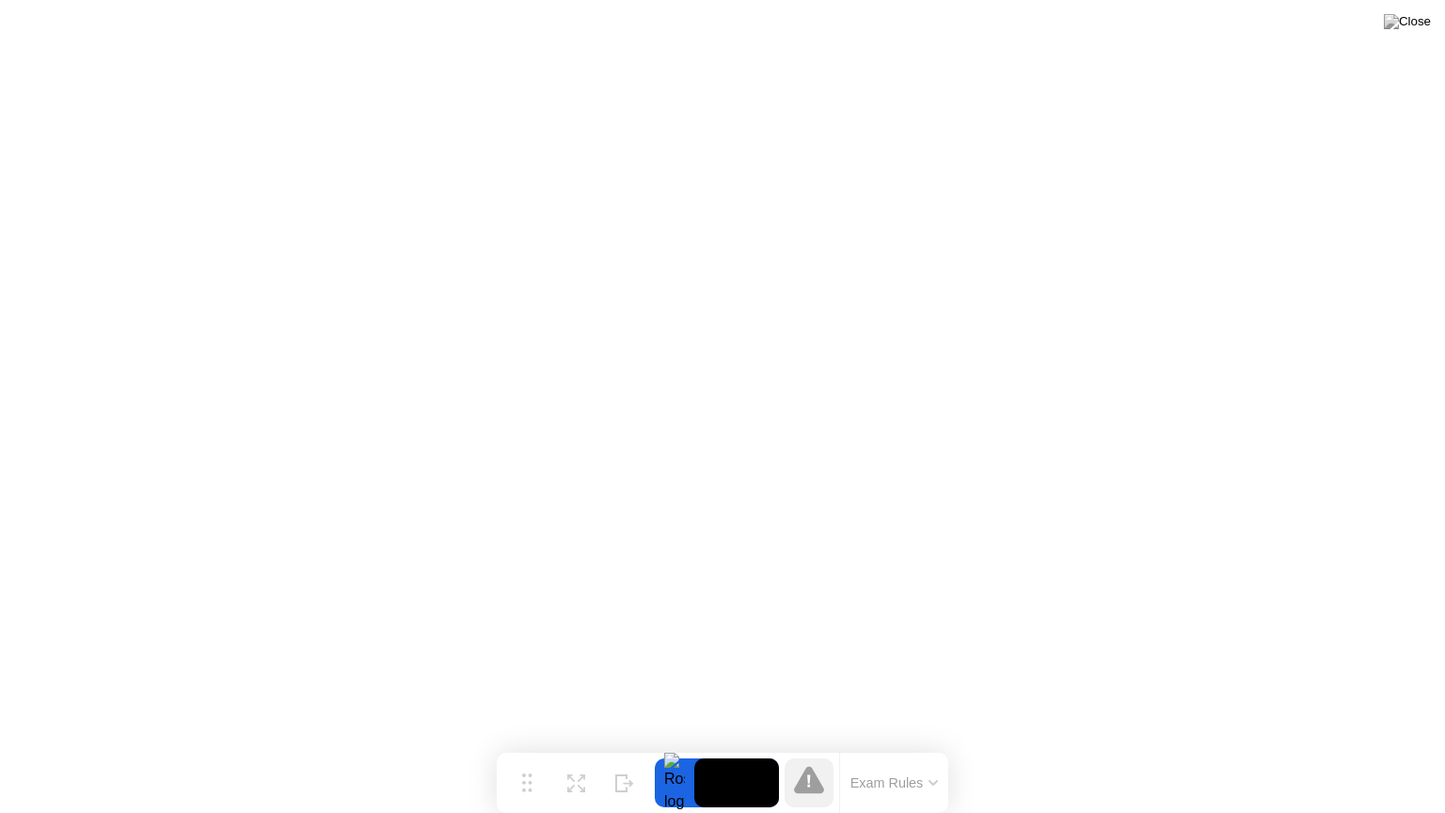
click at [812, 746] on icon at bounding box center [809, 779] width 30 height 27
click at [890, 746] on button "Exam Rules" at bounding box center [895, 782] width 100 height 17
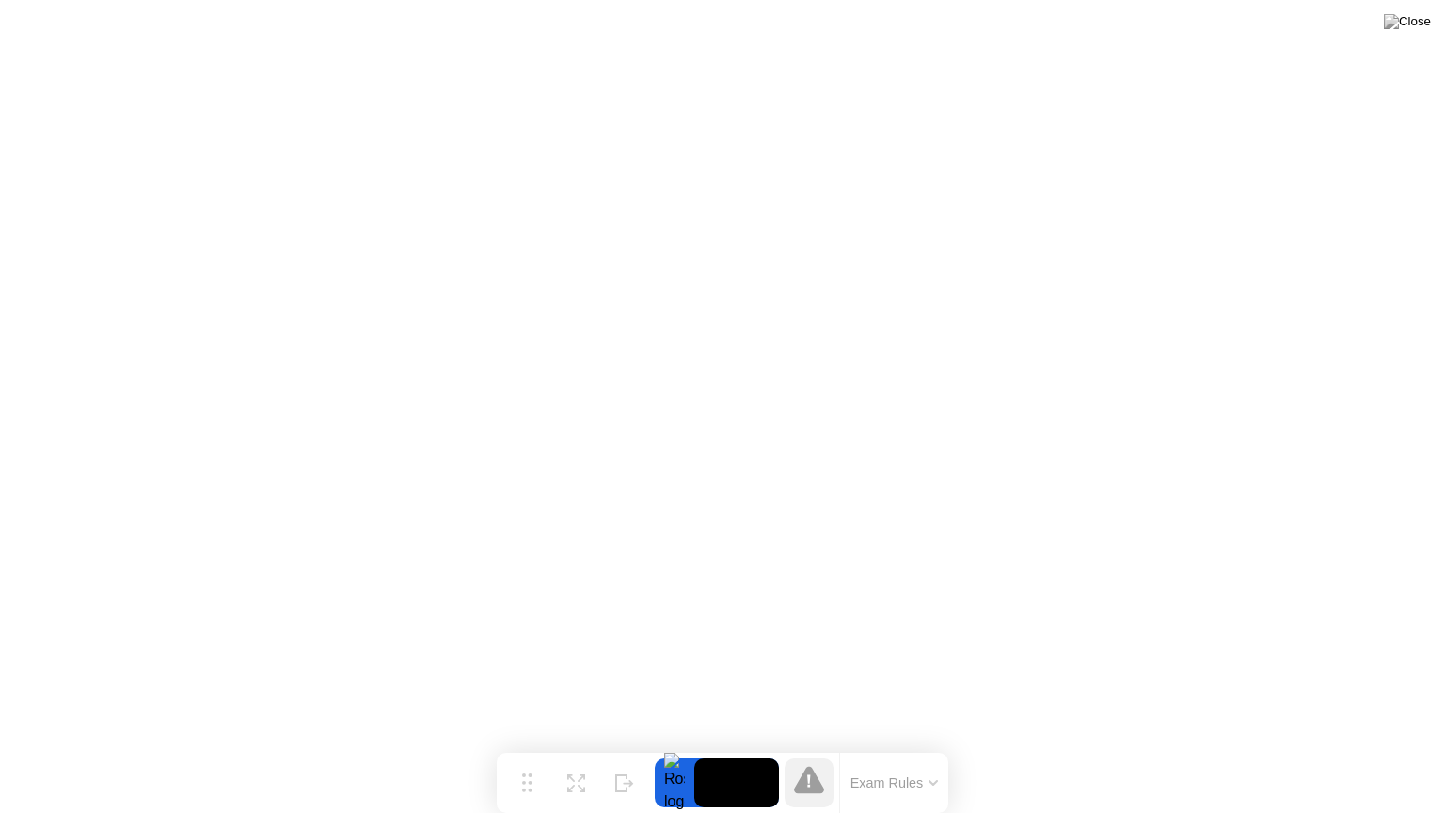
click at [797, 746] on icon at bounding box center [809, 780] width 30 height 30
click at [880, 746] on button "Exam Rules" at bounding box center [895, 782] width 100 height 17
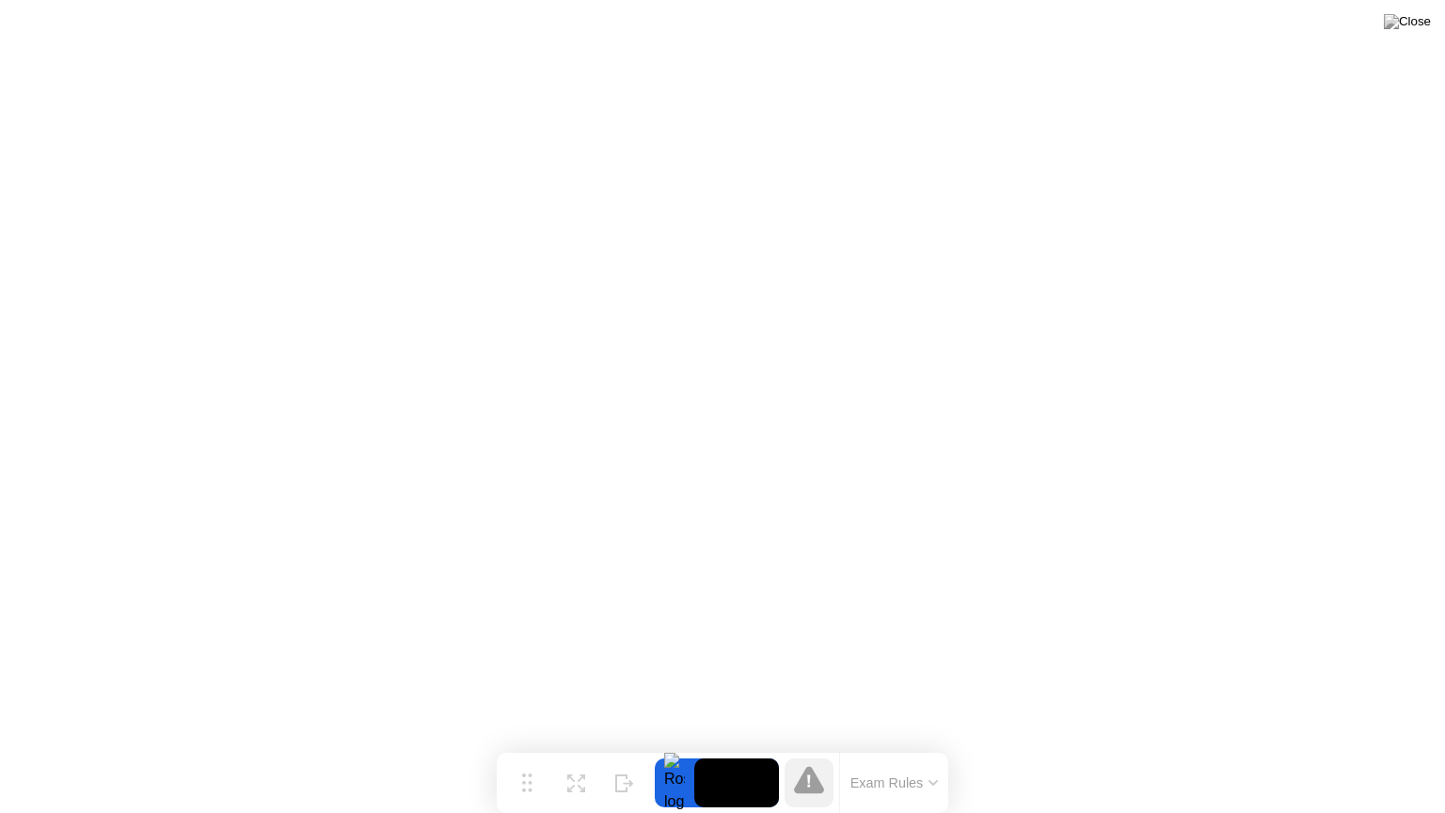
click at [715, 746] on video at bounding box center [736, 782] width 85 height 49
click at [664, 746] on div at bounding box center [675, 782] width 40 height 49
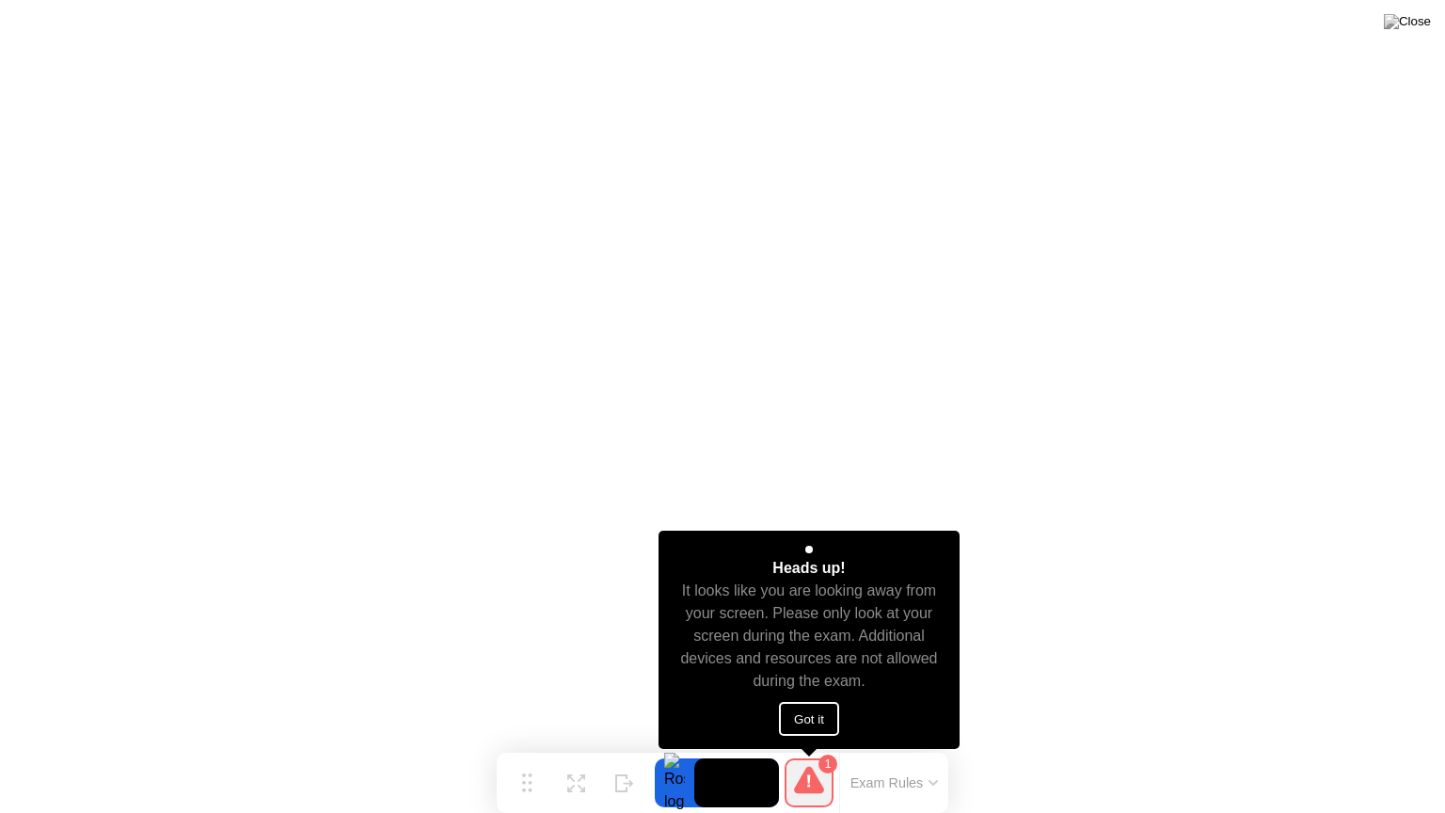
click at [805, 725] on button "Got it" at bounding box center [809, 719] width 60 height 34
